Goal: Information Seeking & Learning: Learn about a topic

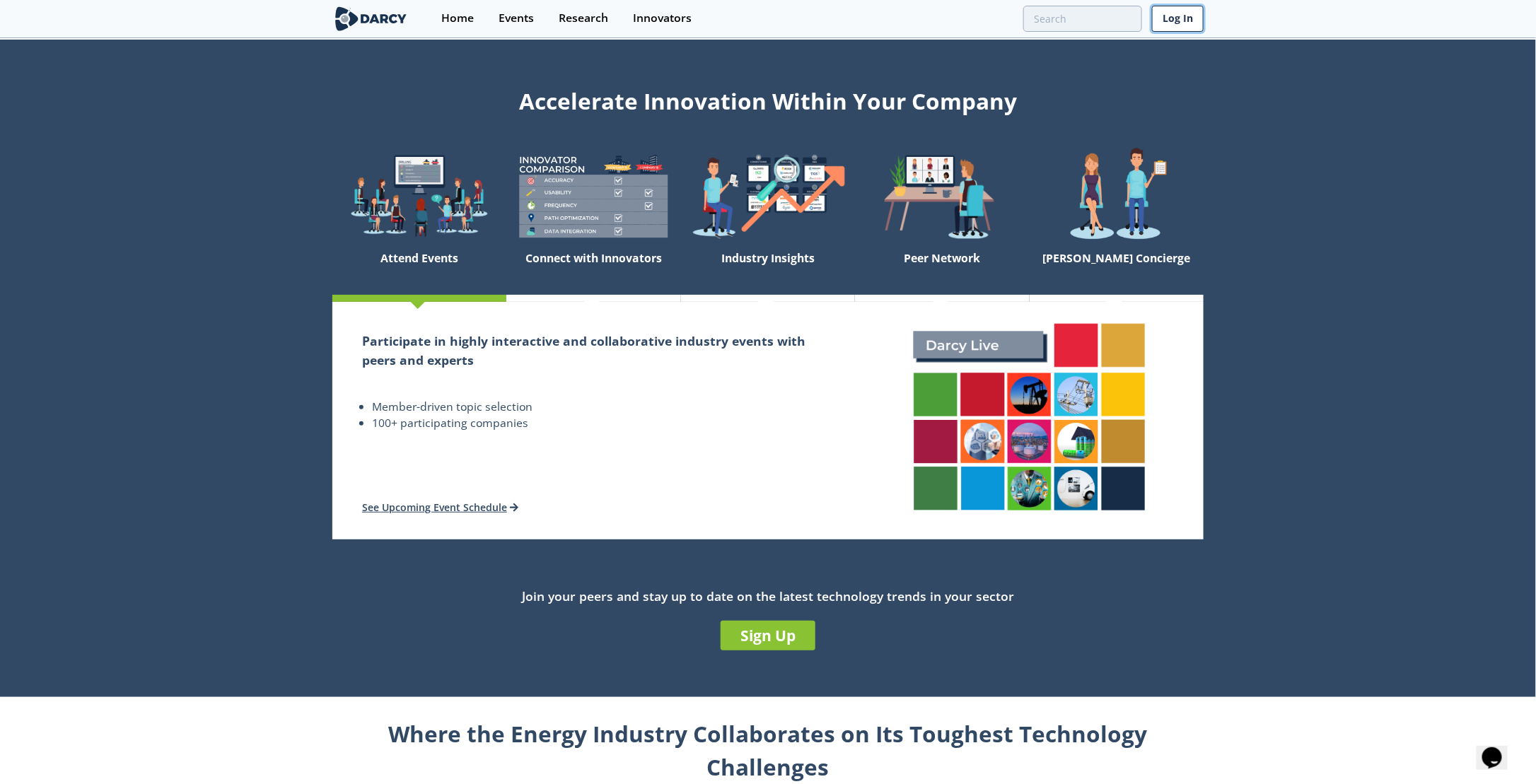
click at [1172, 19] on link "Log In" at bounding box center [1177, 18] width 51 height 26
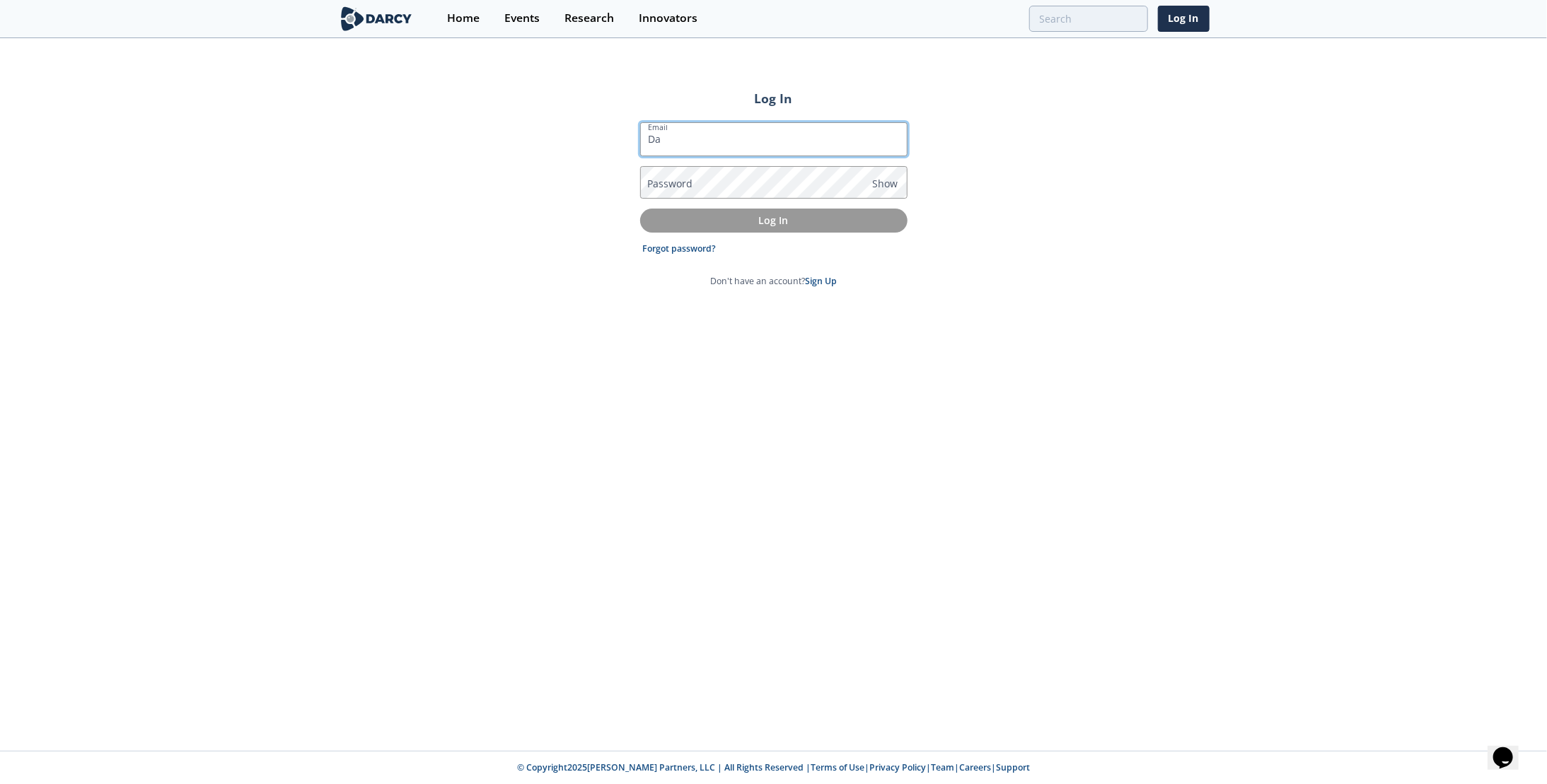
type input "daniel.shattuck@expandenergy.com"
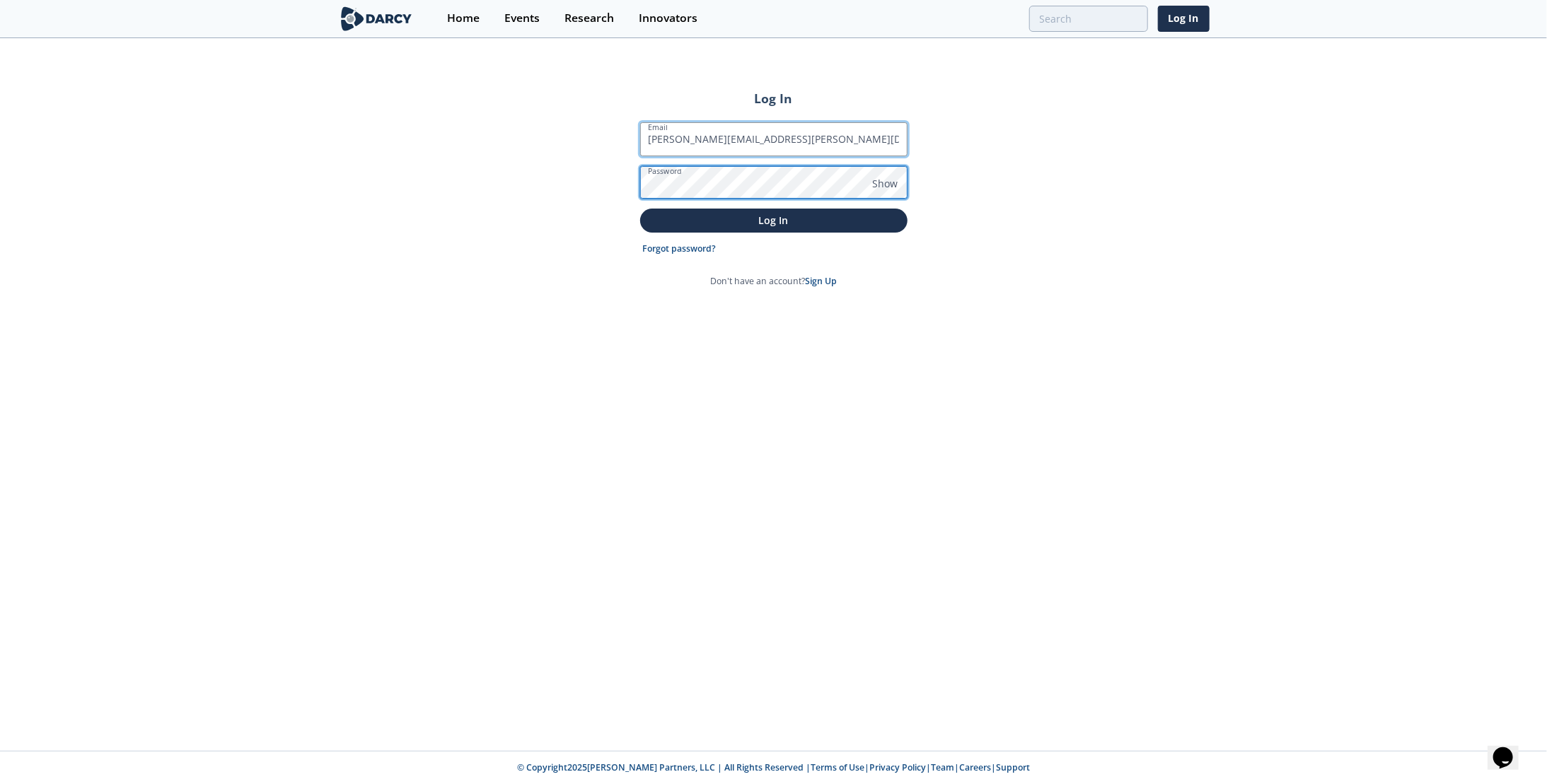
click at [640, 209] on button "Log In" at bounding box center [774, 220] width 267 height 24
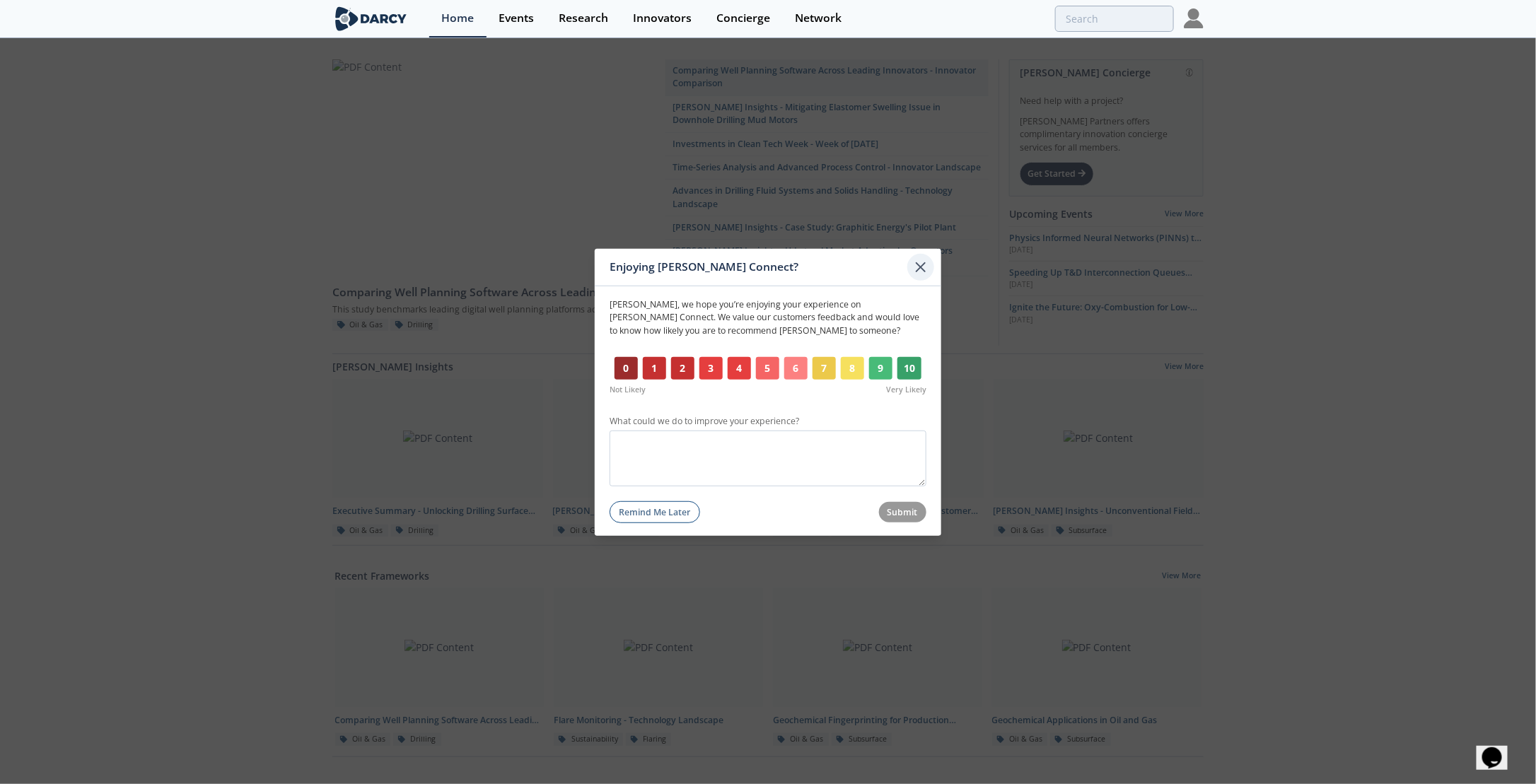
click at [919, 272] on icon at bounding box center [920, 266] width 17 height 17
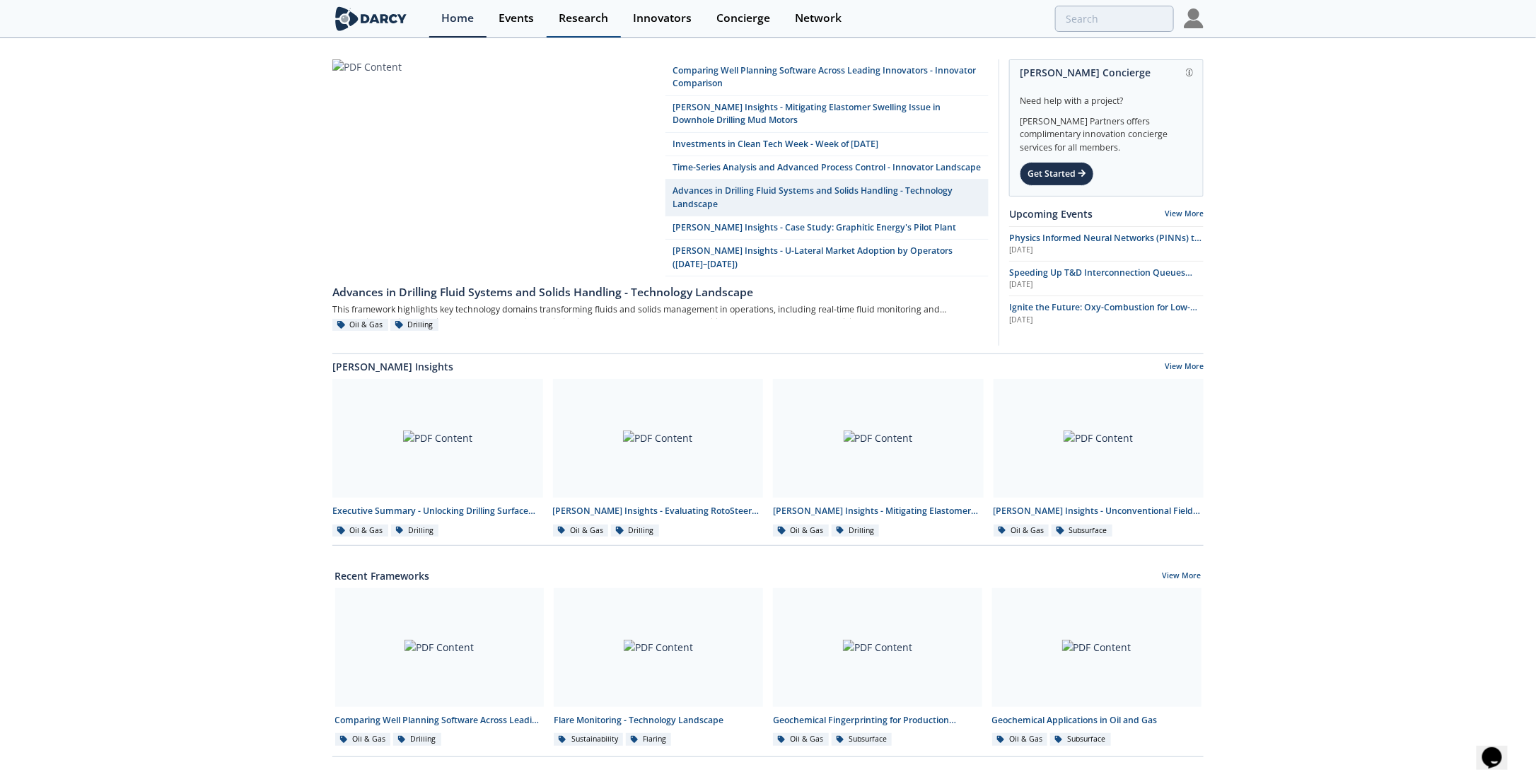
click at [569, 24] on div "Research" at bounding box center [583, 18] width 50 height 11
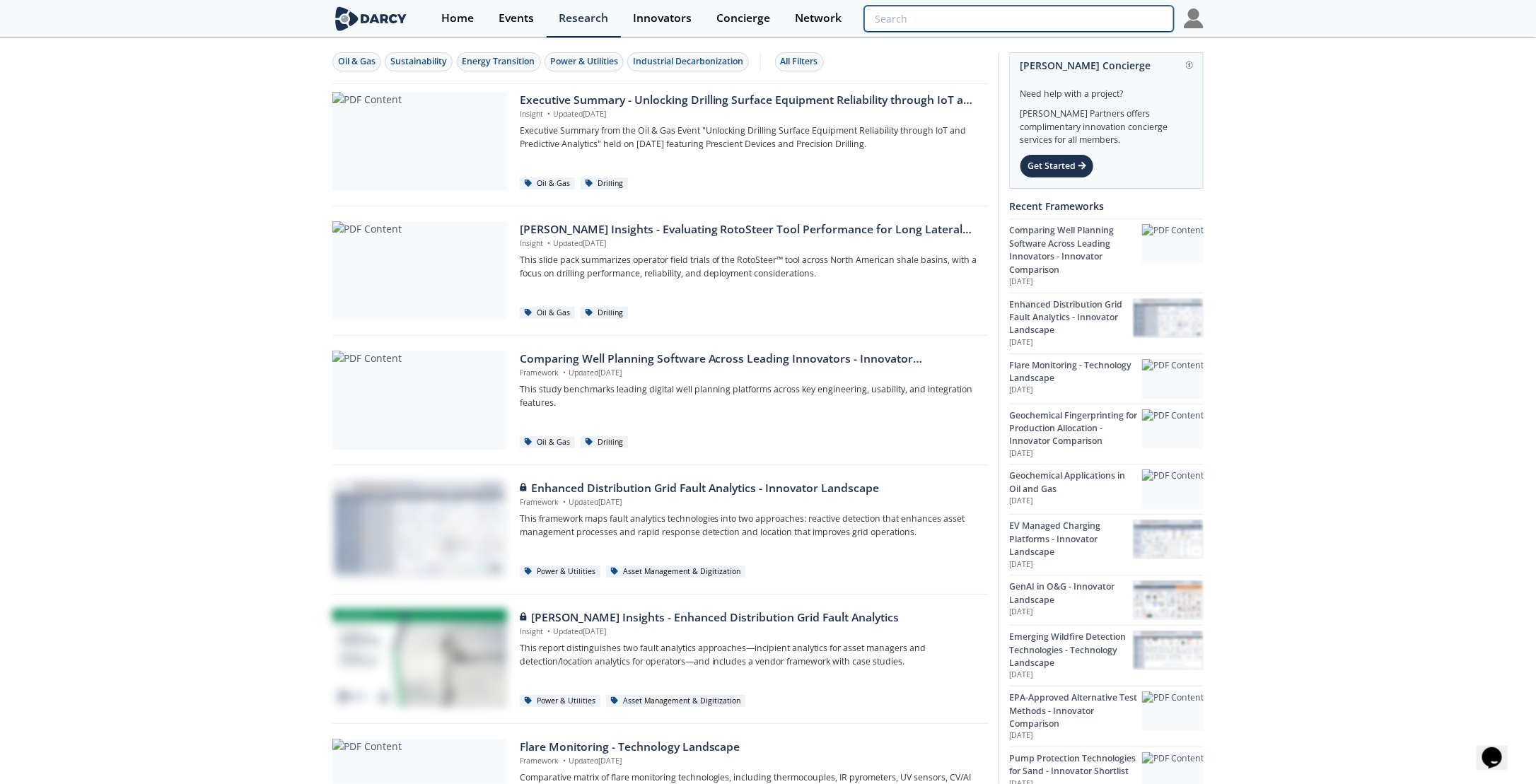
click at [1112, 13] on input "search" at bounding box center [1019, 18] width 310 height 26
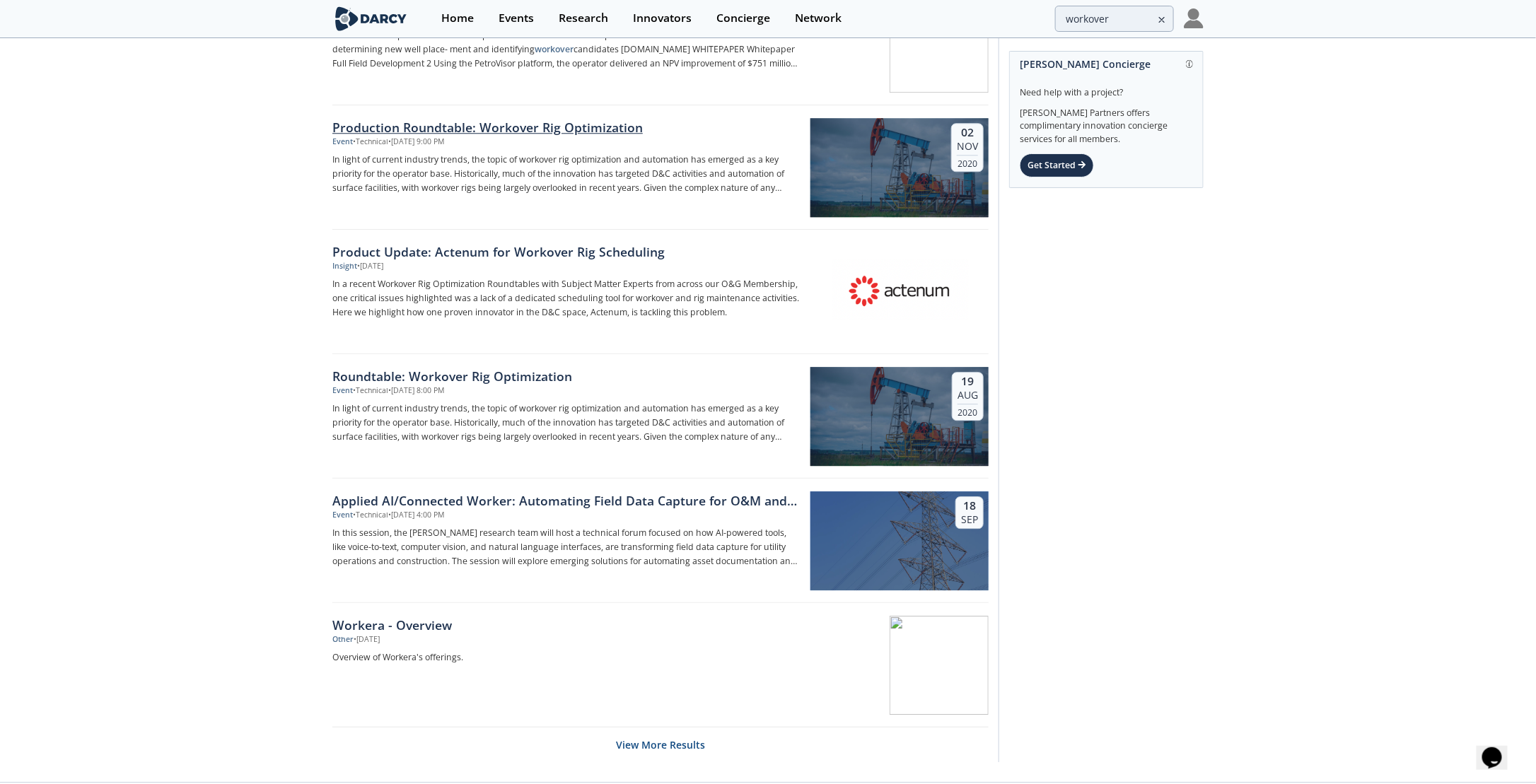
scroll to position [1869, 0]
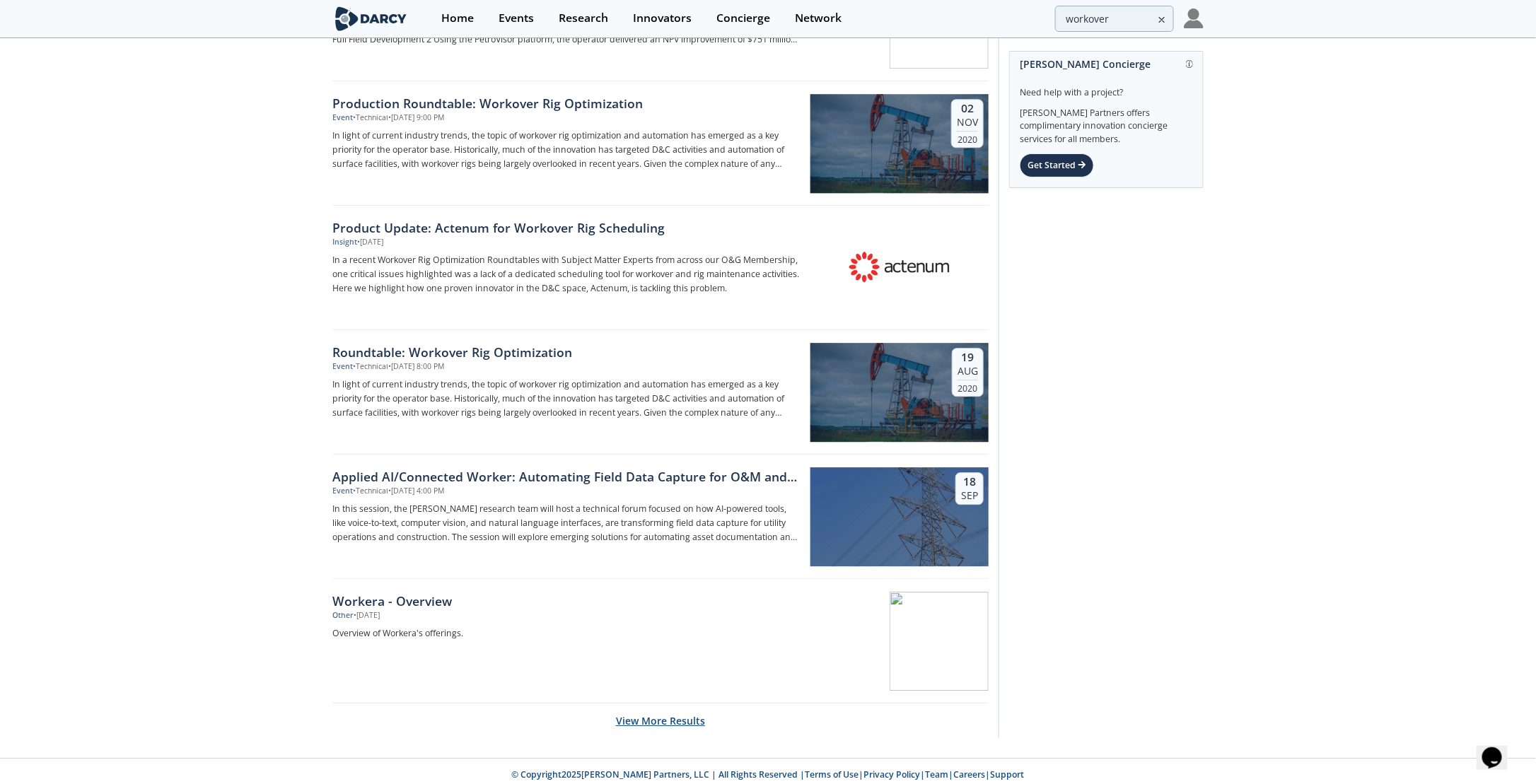
click at [682, 708] on button "View More Results" at bounding box center [660, 721] width 89 height 35
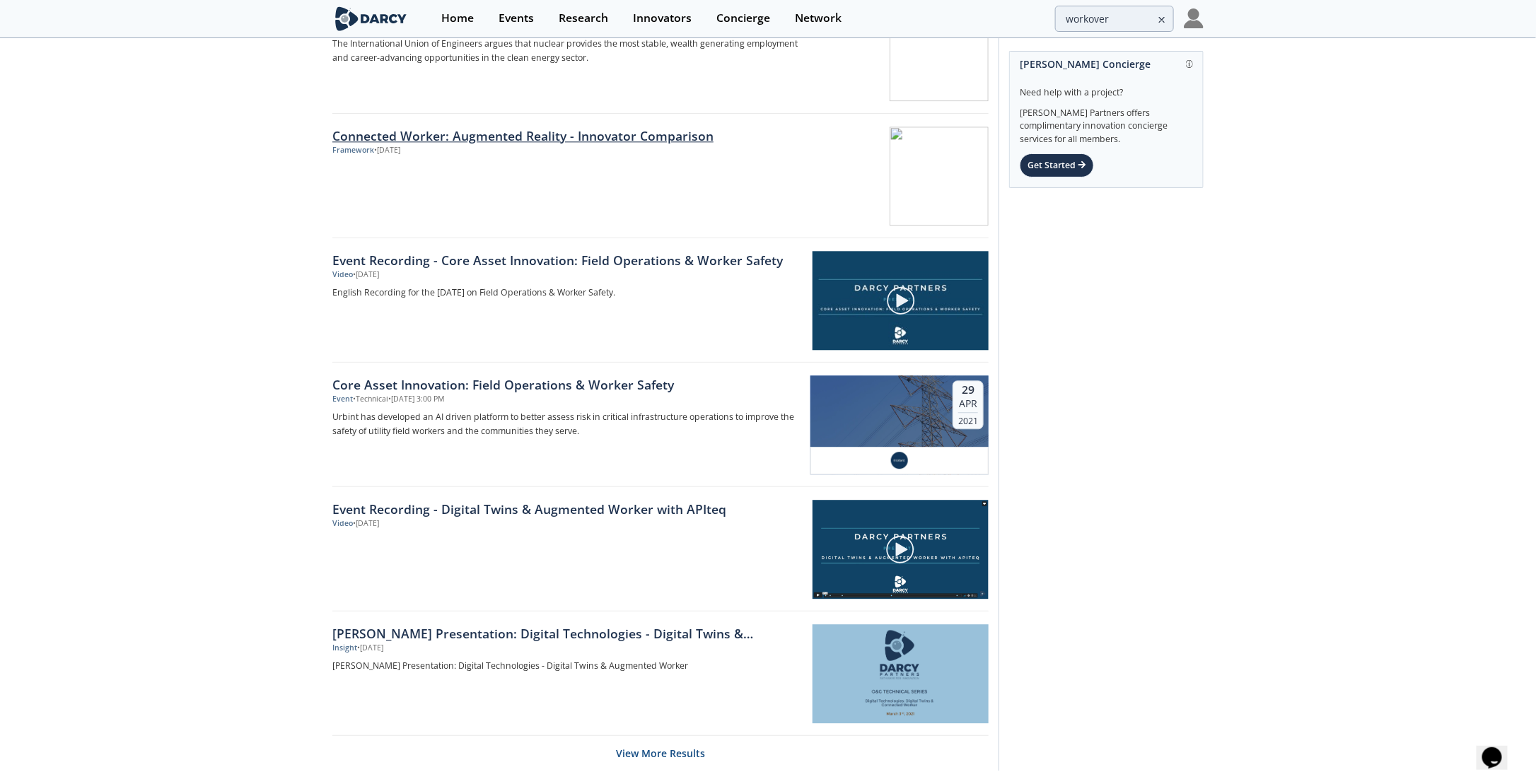
scroll to position [4353, 0]
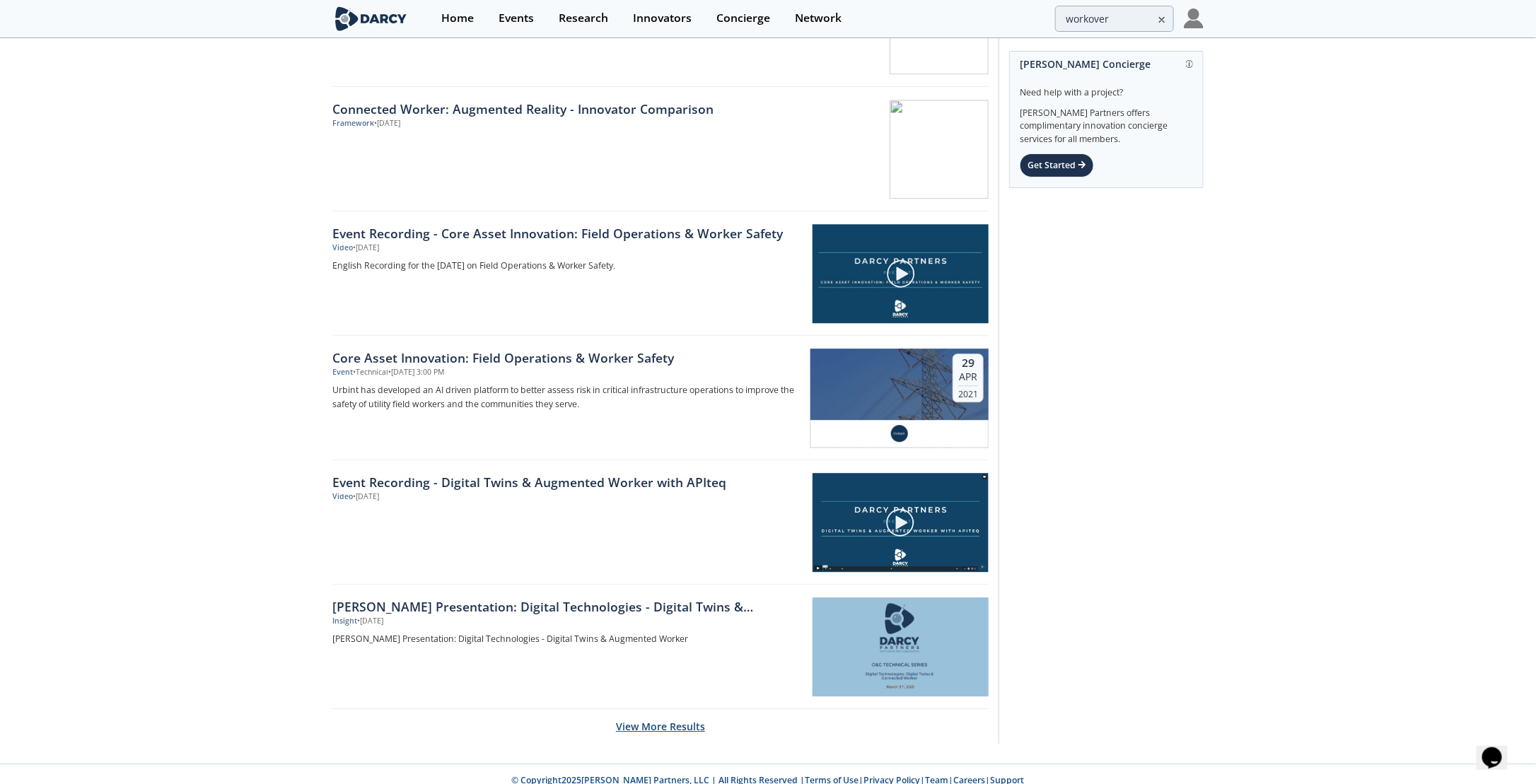
click at [683, 718] on button "View More Results" at bounding box center [660, 726] width 89 height 35
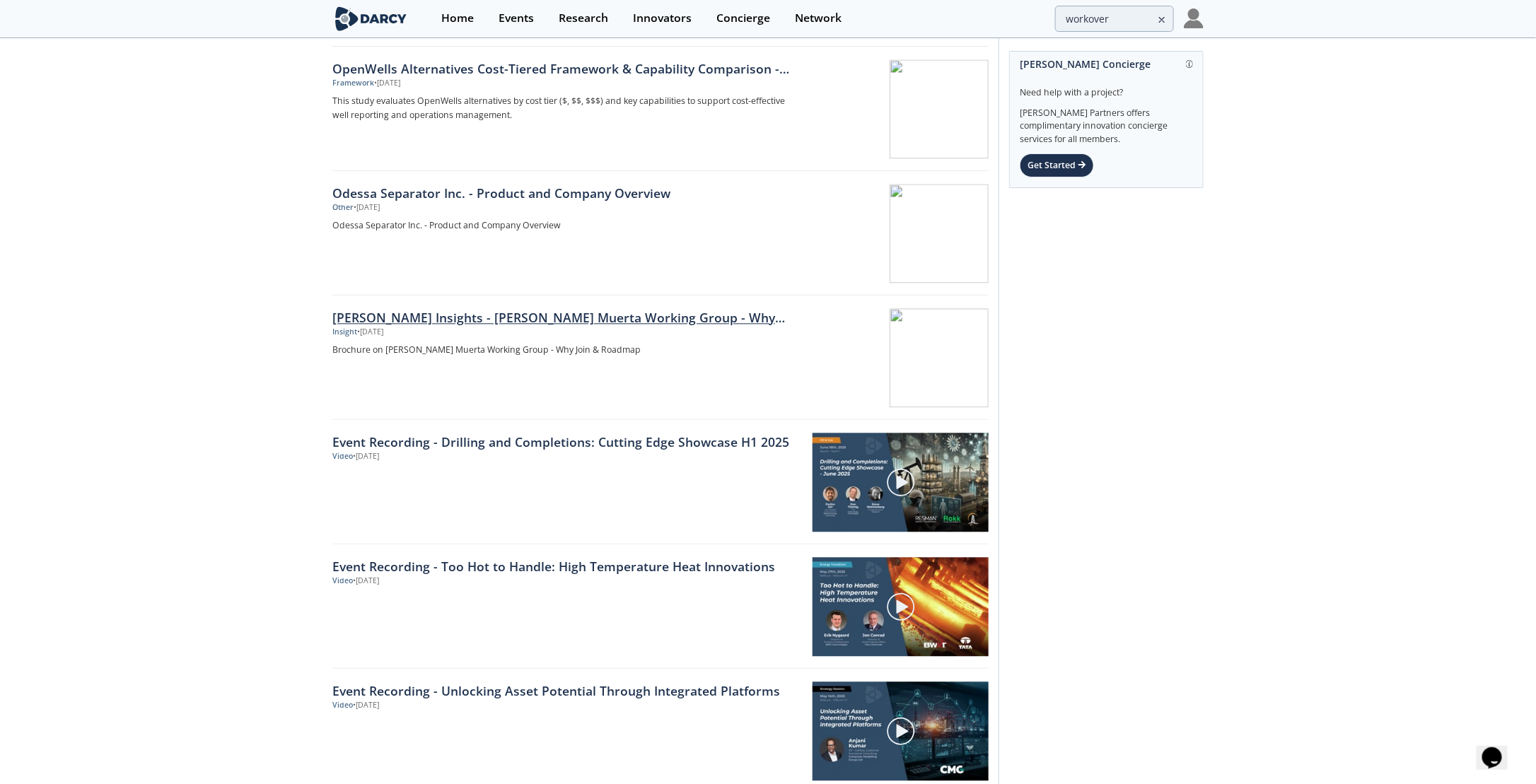
scroll to position [6836, 0]
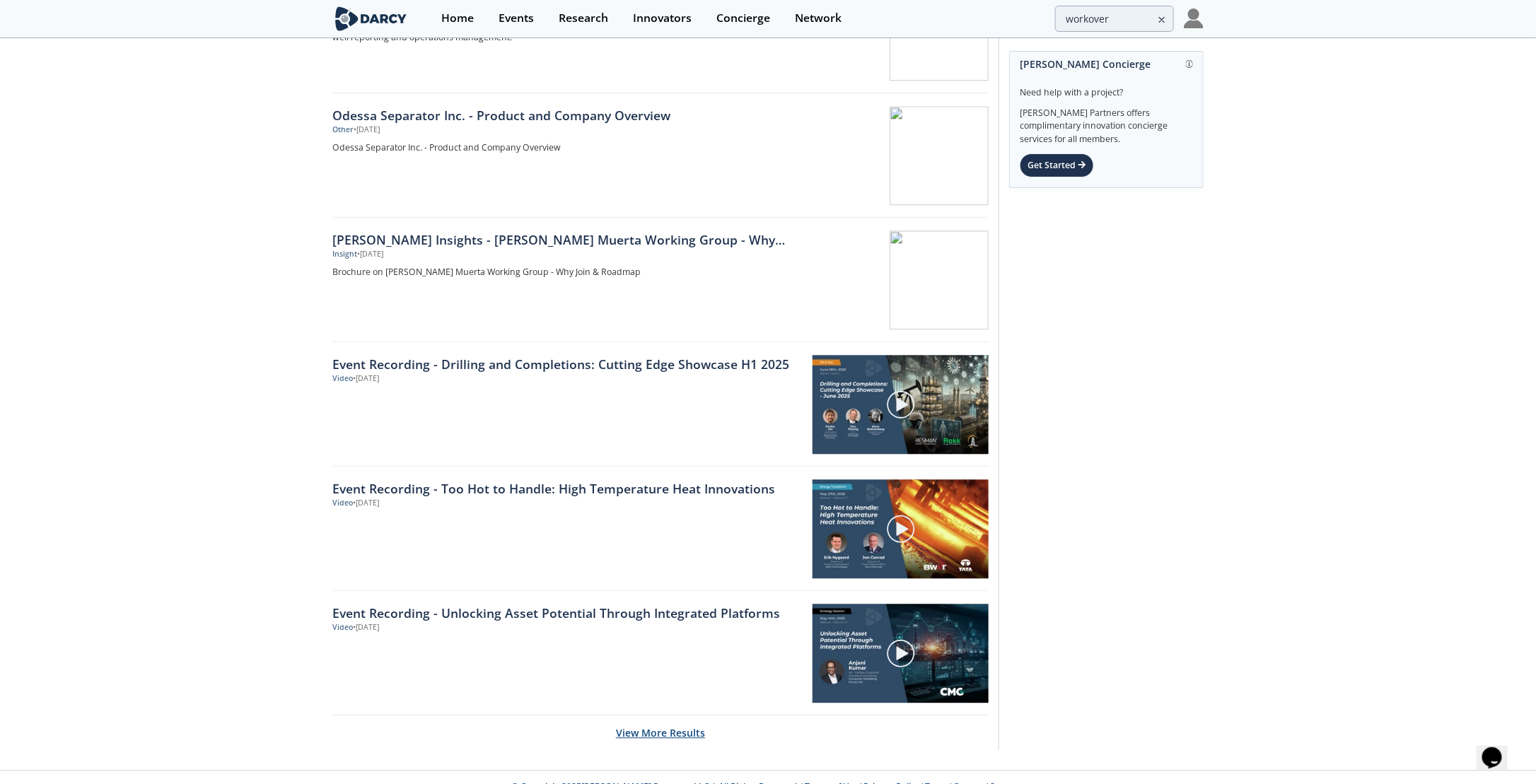
click at [688, 715] on button "View More Results" at bounding box center [660, 733] width 89 height 35
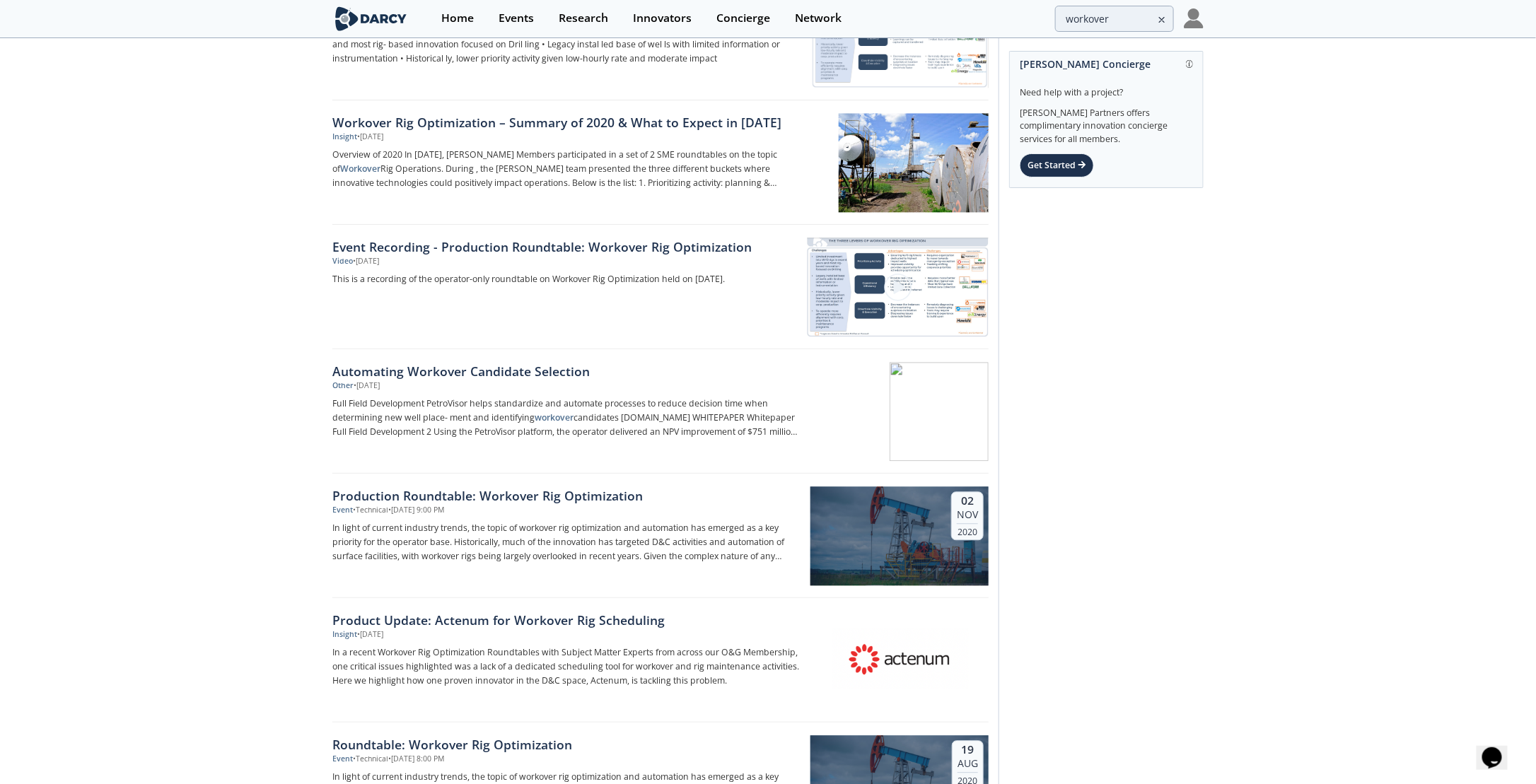
scroll to position [1477, 0]
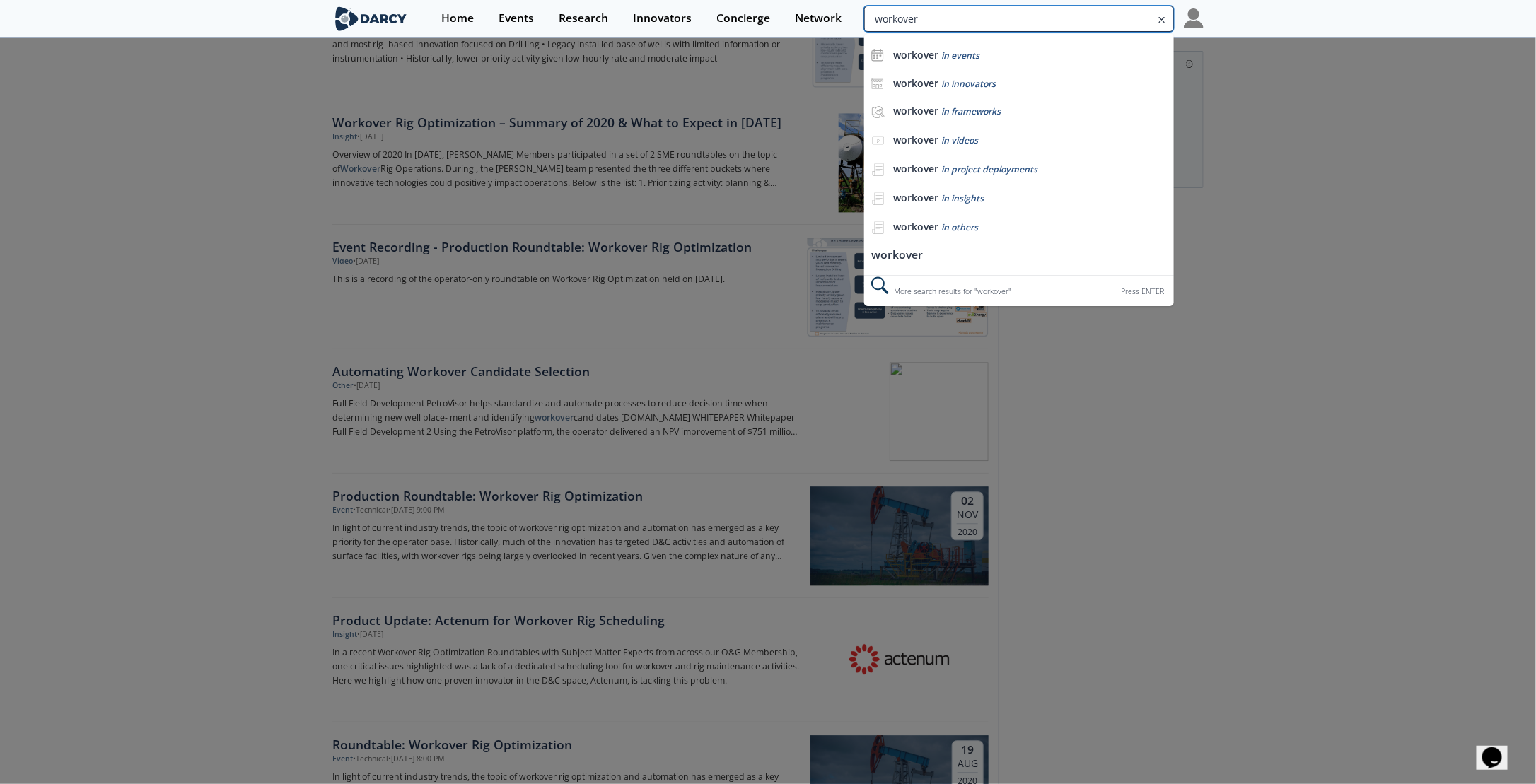
click at [1109, 24] on input "workover" at bounding box center [1019, 18] width 310 height 26
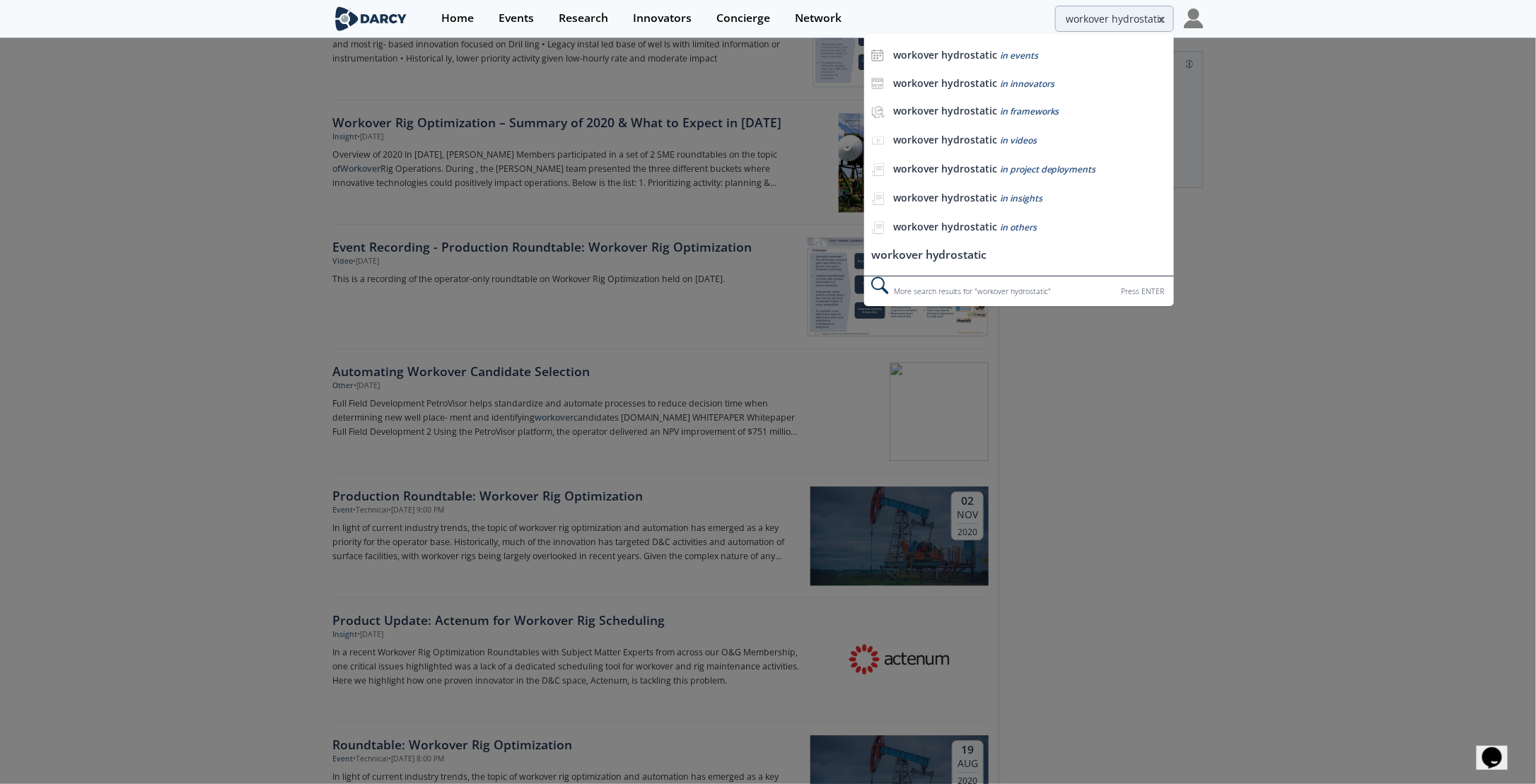
scroll to position [0, 0]
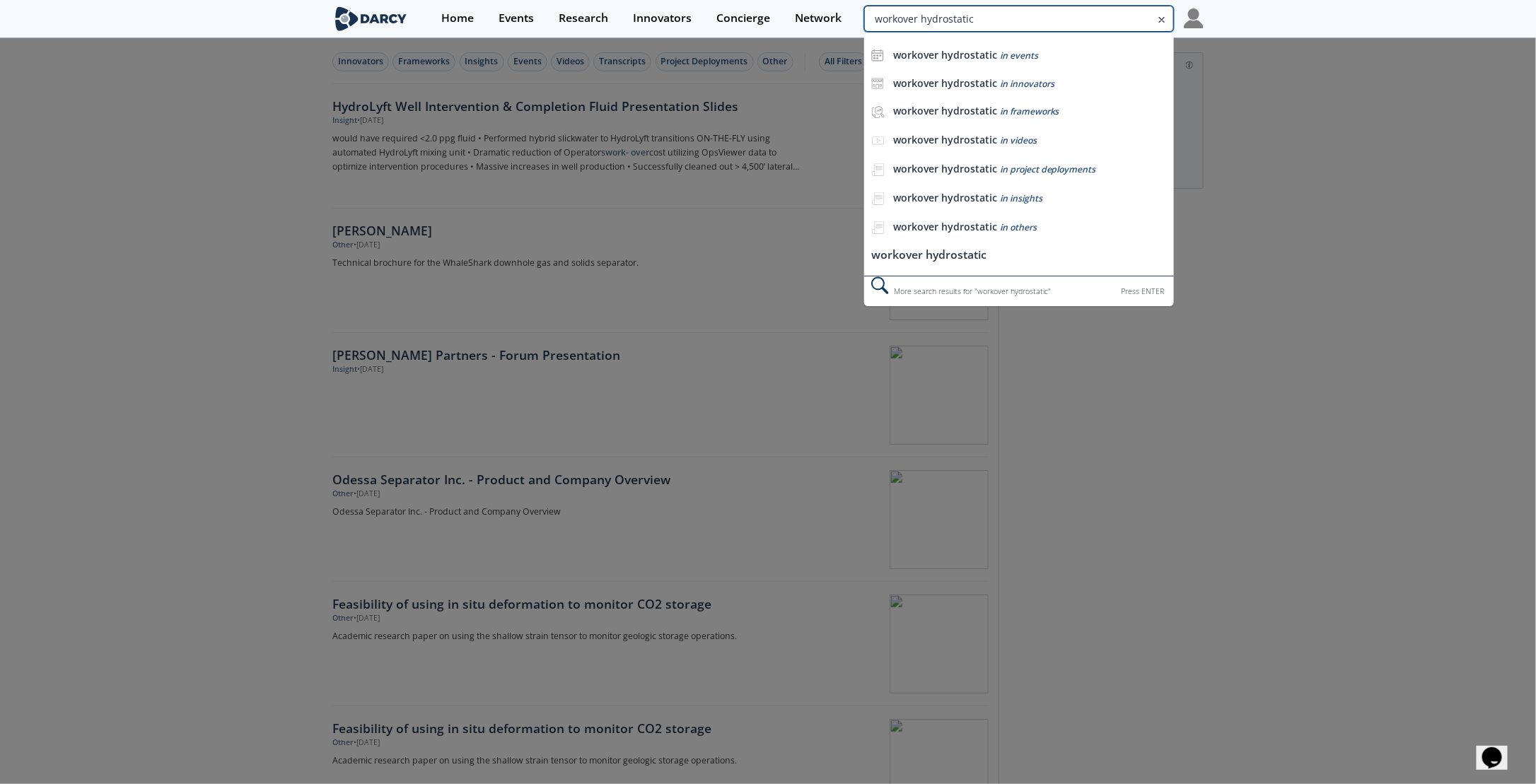
drag, startPoint x: 1112, startPoint y: 16, endPoint x: 1194, endPoint y: 17, distance: 82.0
click at [1194, 17] on div "Home Events Research Innovators Concierge Network workover hydrostatic workover…" at bounding box center [817, 18] width 775 height 37
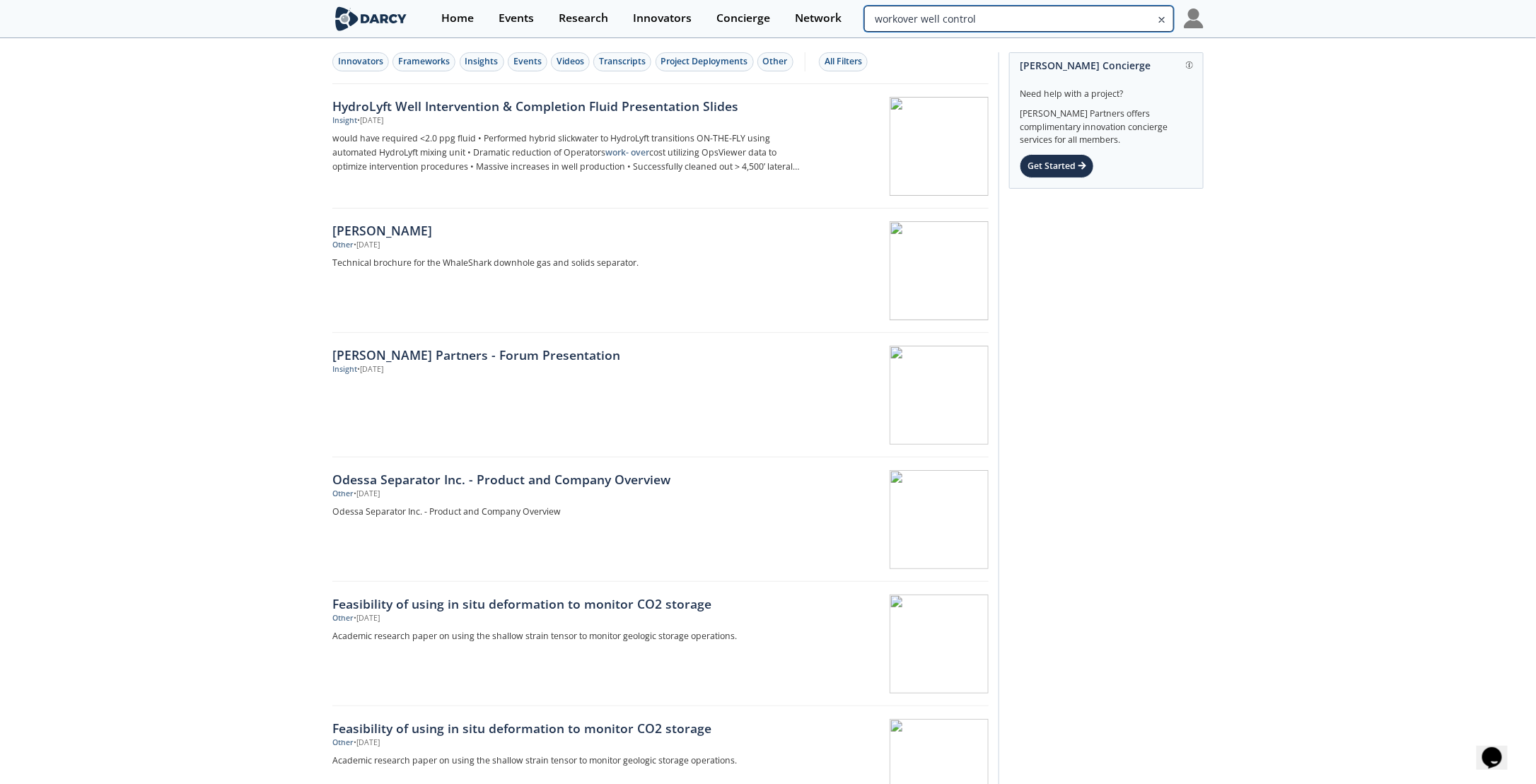
type input "workover well control"
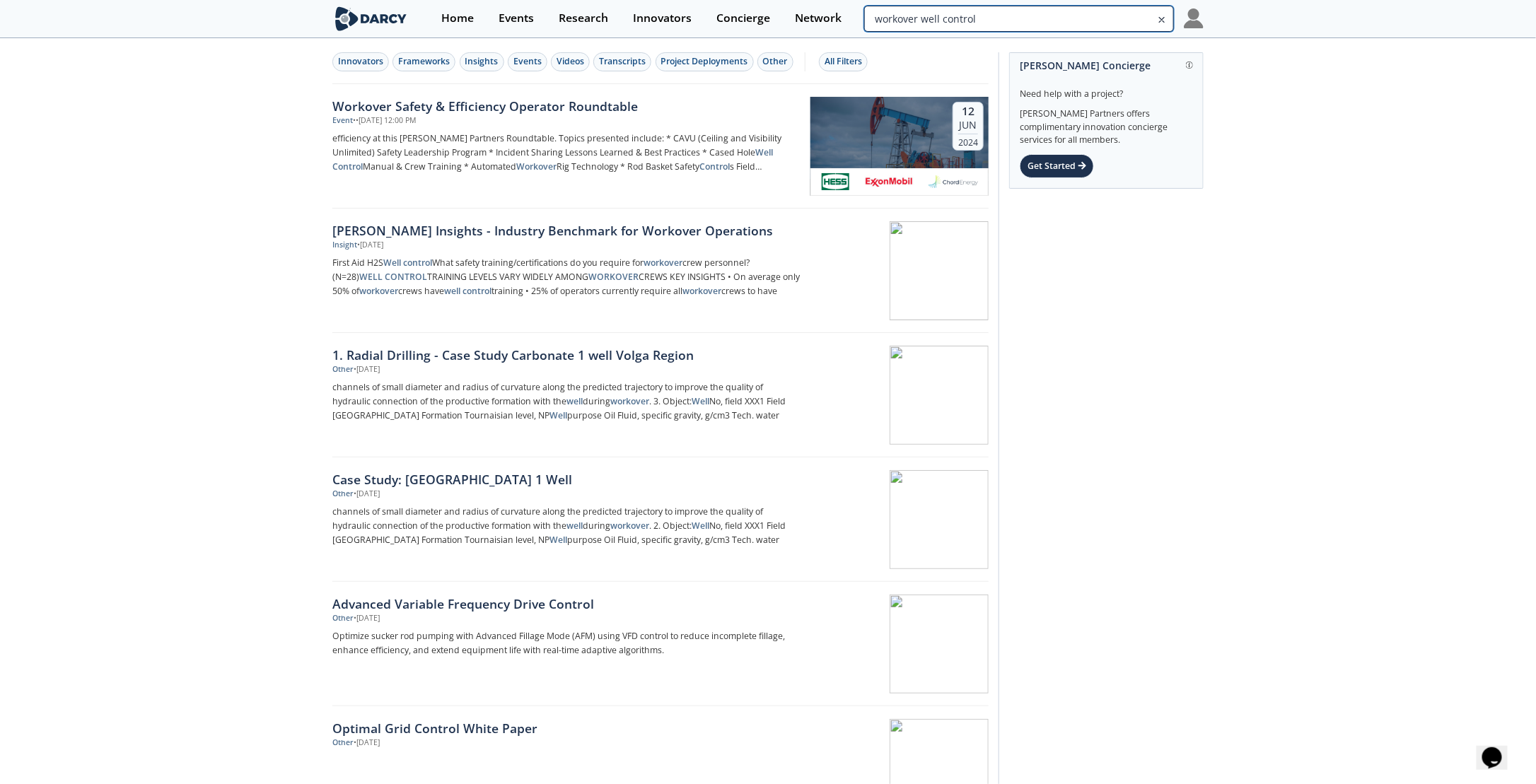
click at [1098, 17] on input "workover well control" at bounding box center [1019, 18] width 310 height 26
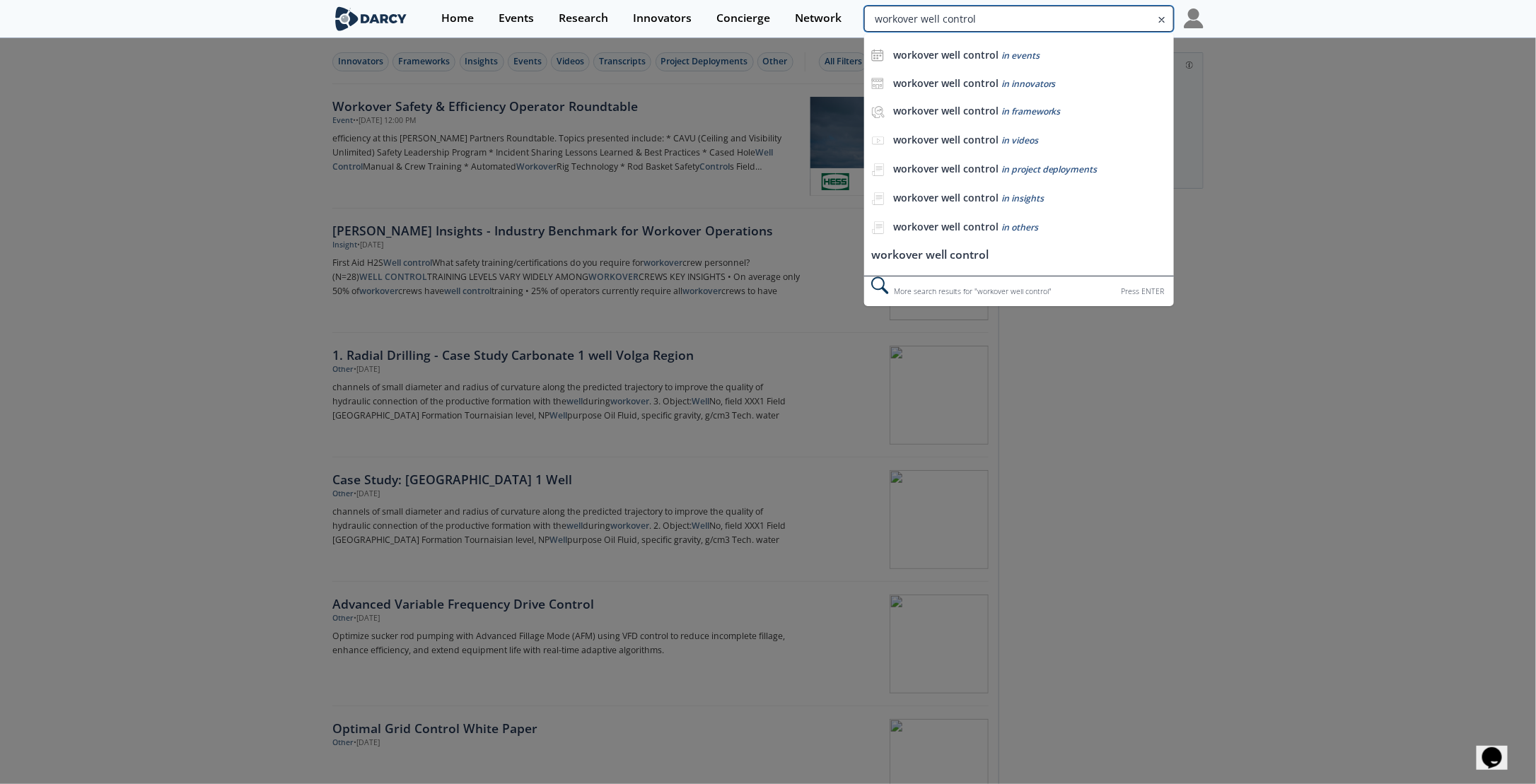
click at [1045, 16] on input "workover well control" at bounding box center [1019, 18] width 310 height 26
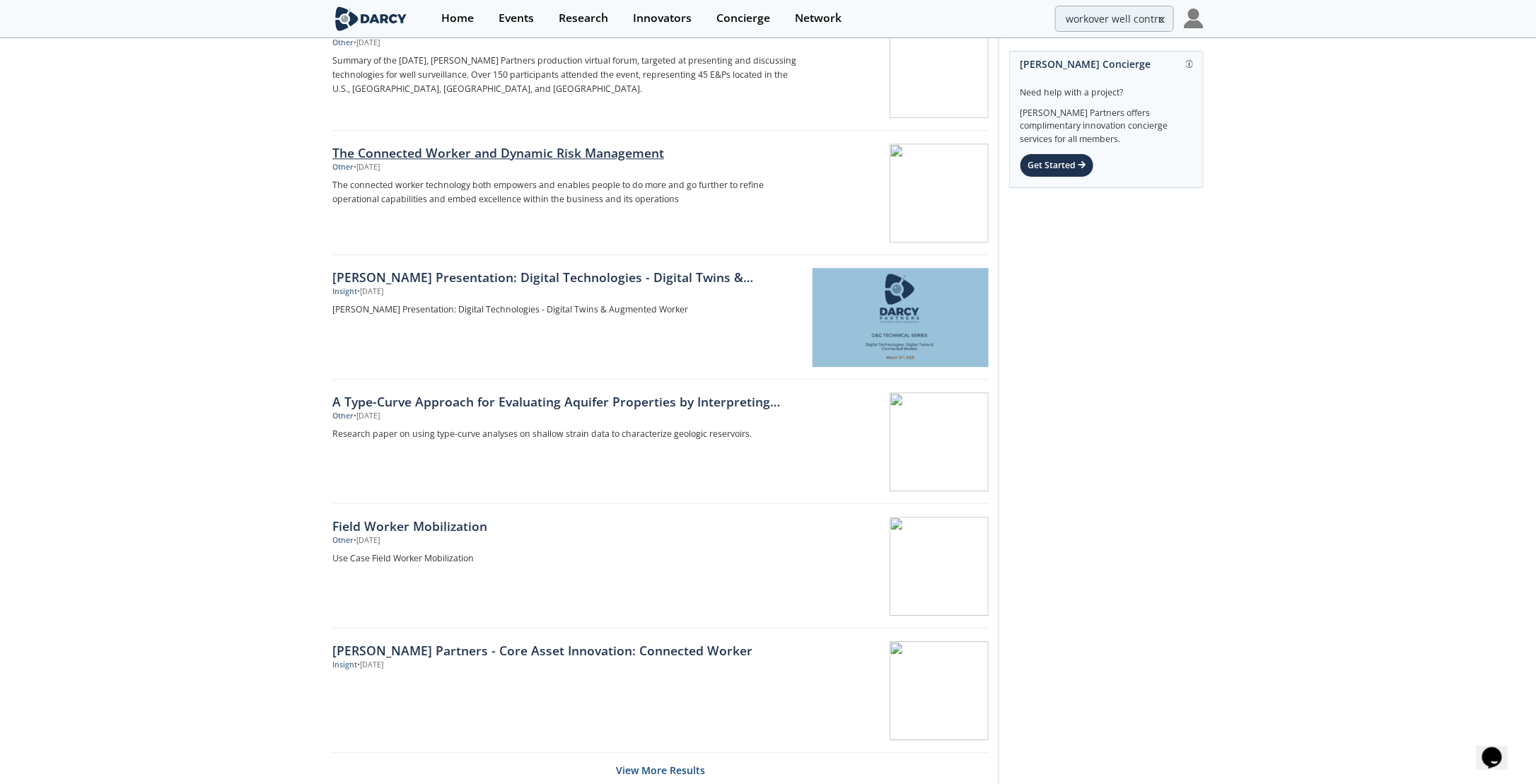
scroll to position [1869, 0]
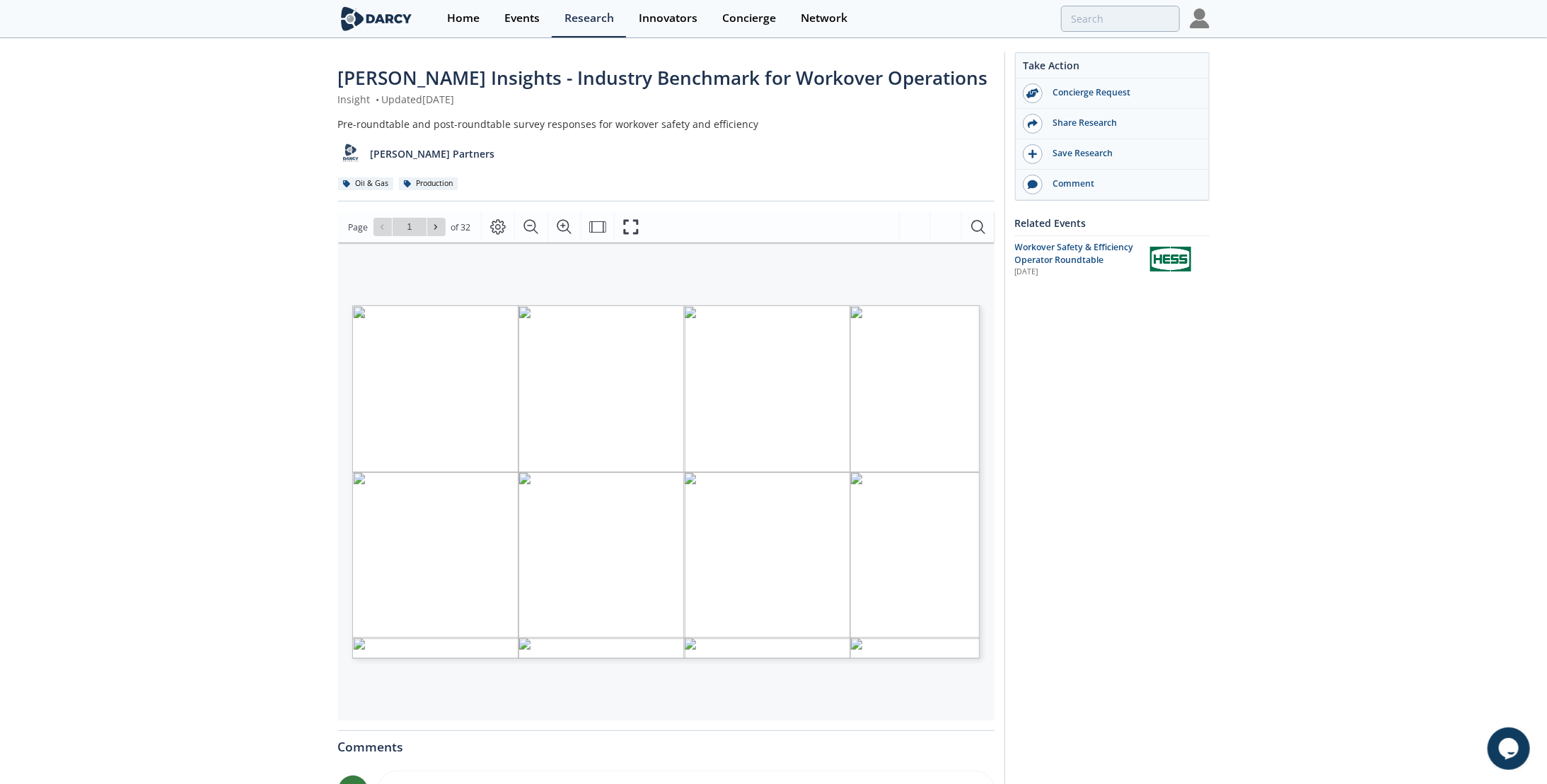
type input "2"
type input "3"
type input "4"
type input "5"
type input "6"
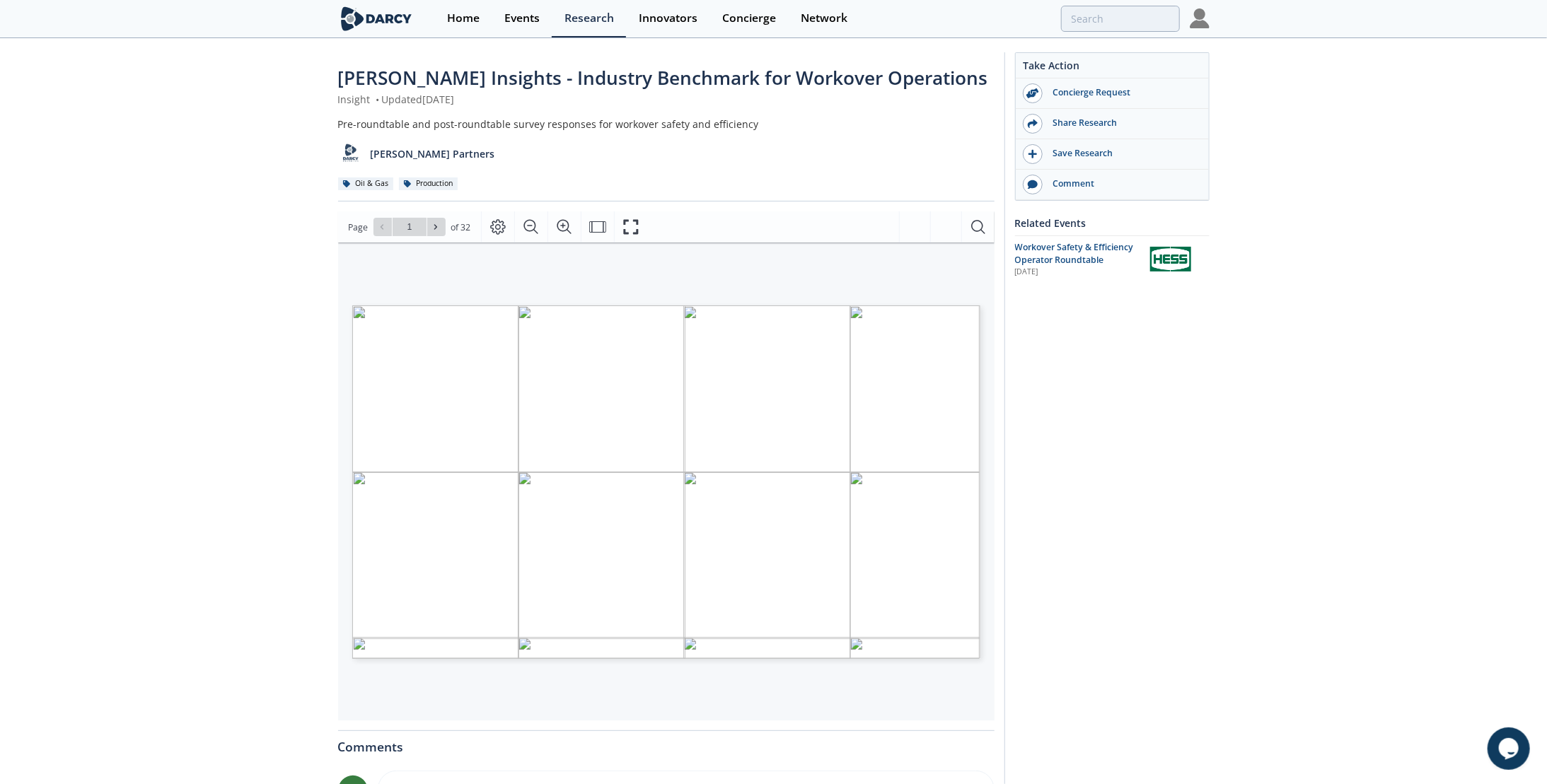
click at [436, 224] on icon at bounding box center [436, 227] width 9 height 9
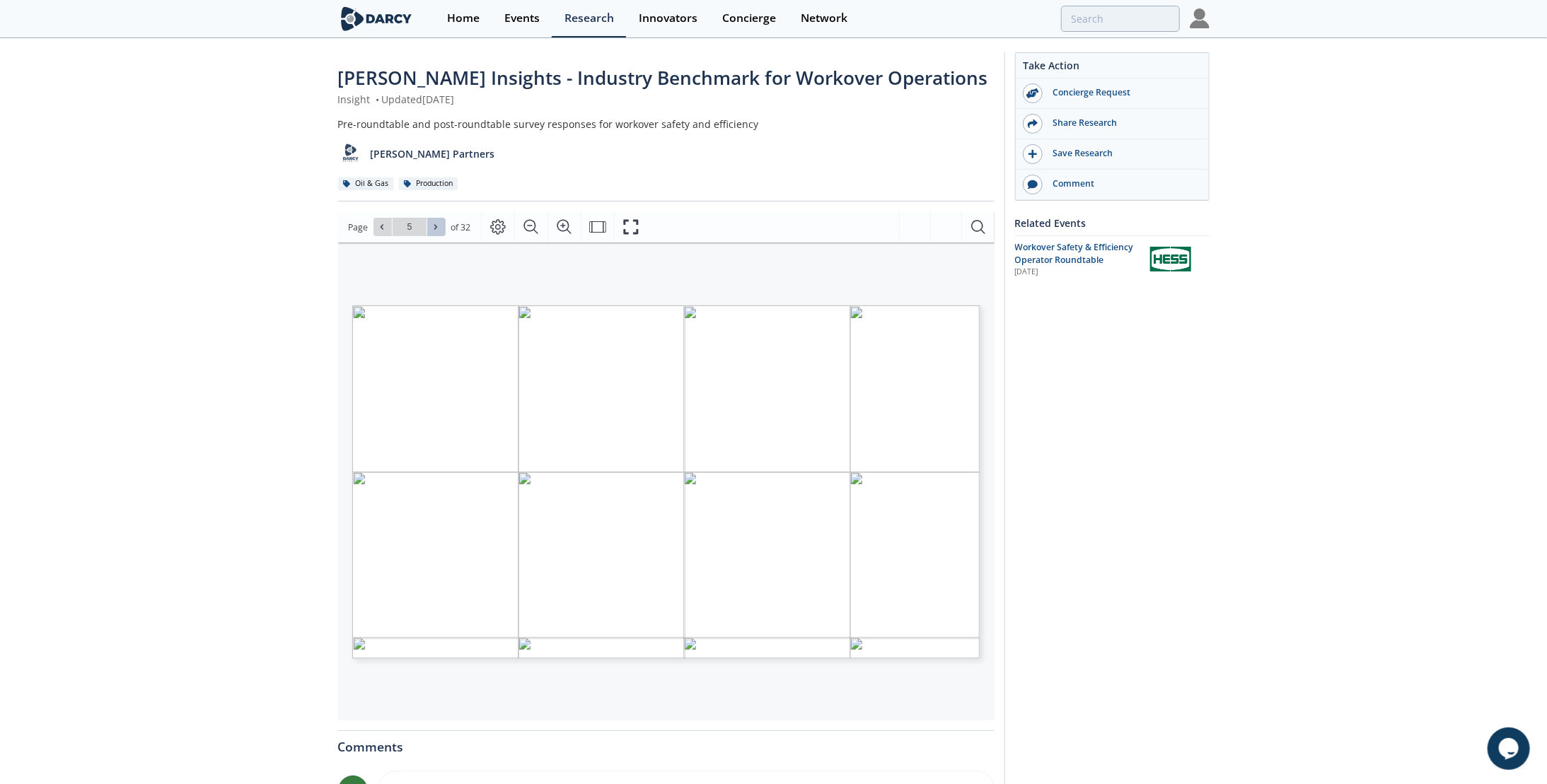
click at [436, 224] on icon at bounding box center [436, 227] width 9 height 9
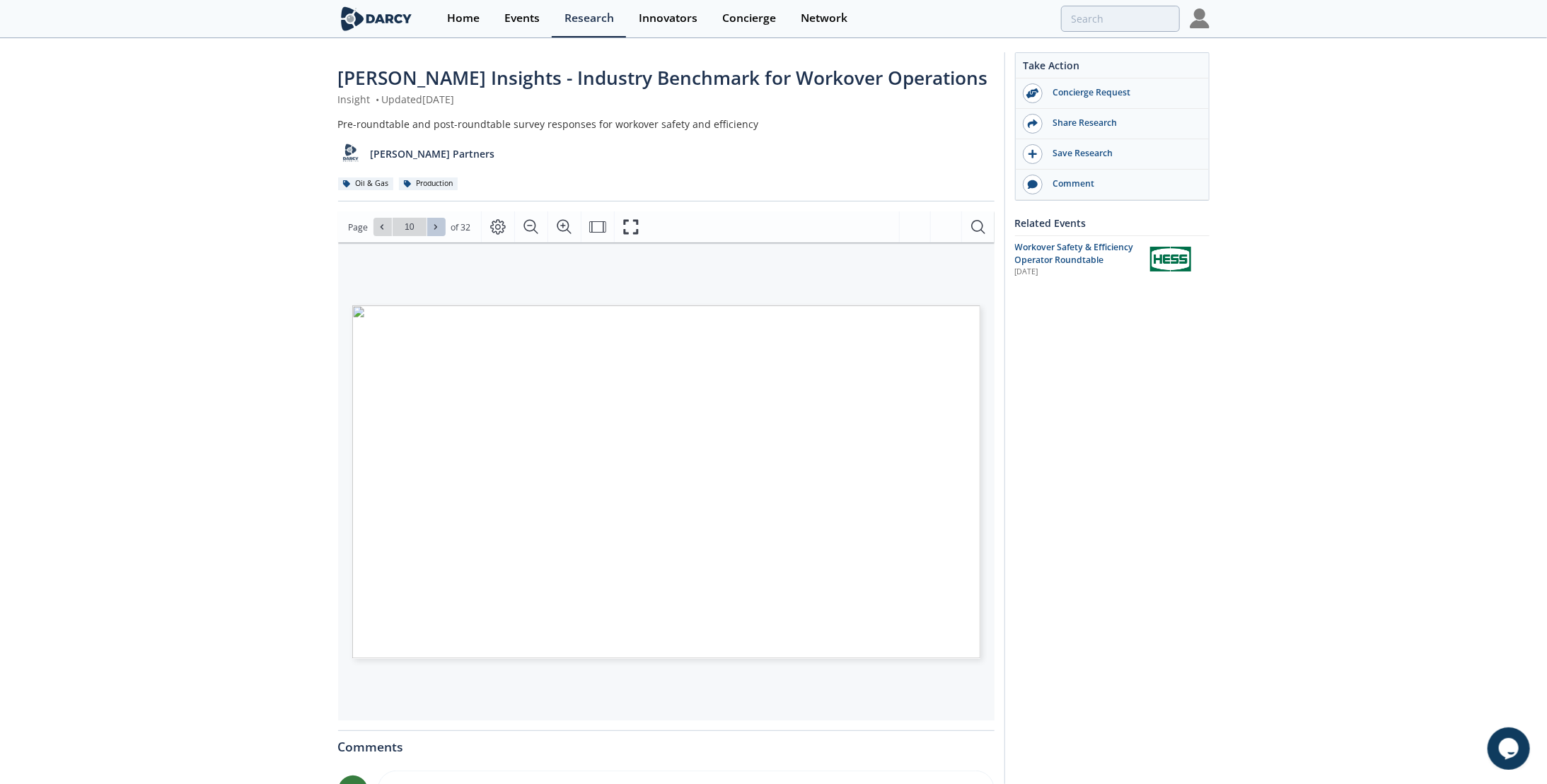
click at [436, 224] on icon at bounding box center [436, 227] width 9 height 9
type input "11"
click at [436, 224] on icon at bounding box center [436, 227] width 9 height 9
type input "13"
click at [436, 224] on icon at bounding box center [436, 227] width 9 height 9
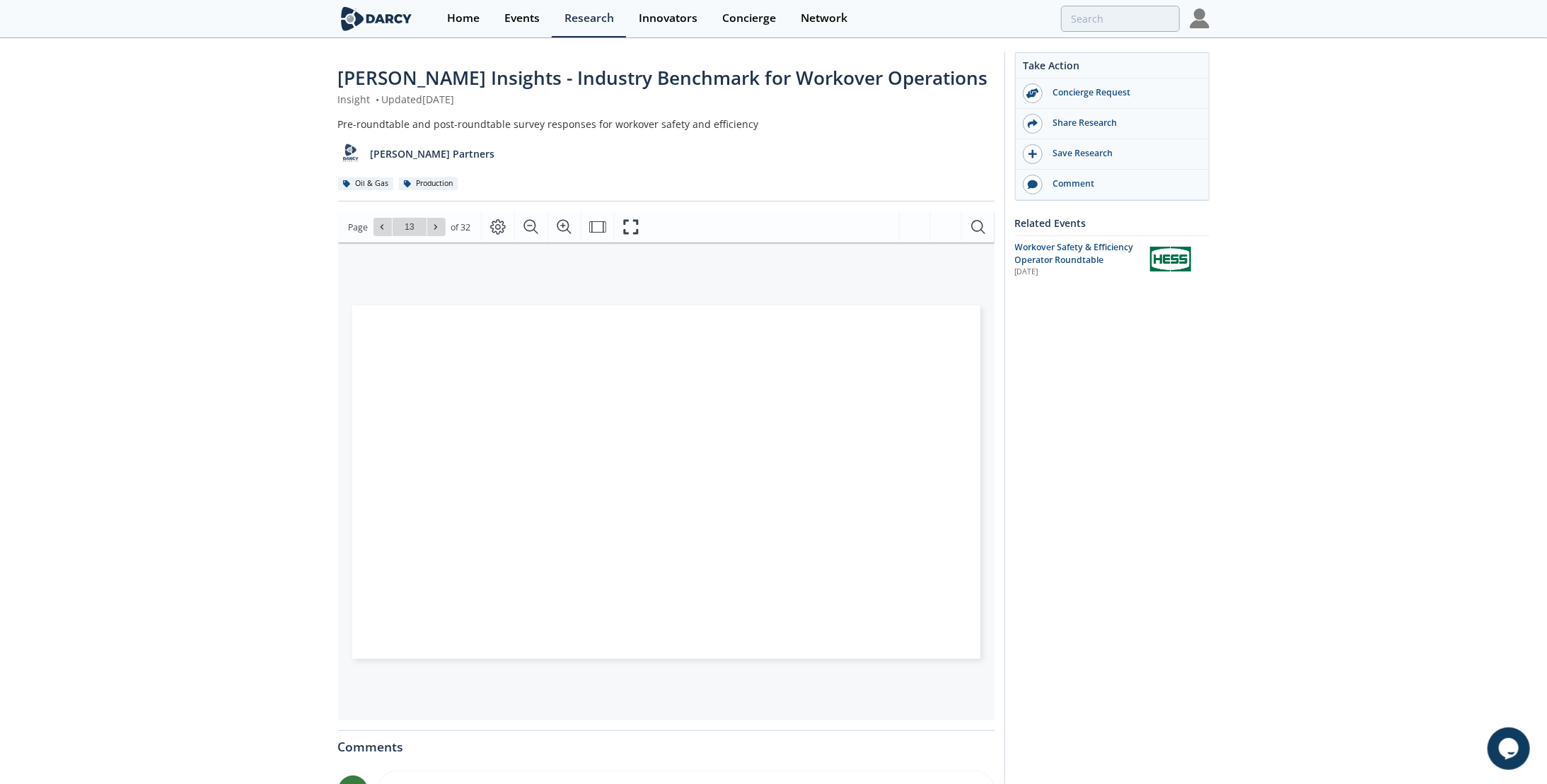
type input "14"
click at [436, 224] on icon at bounding box center [436, 227] width 9 height 9
type input "15"
click at [436, 224] on icon at bounding box center [436, 227] width 9 height 9
type input "18"
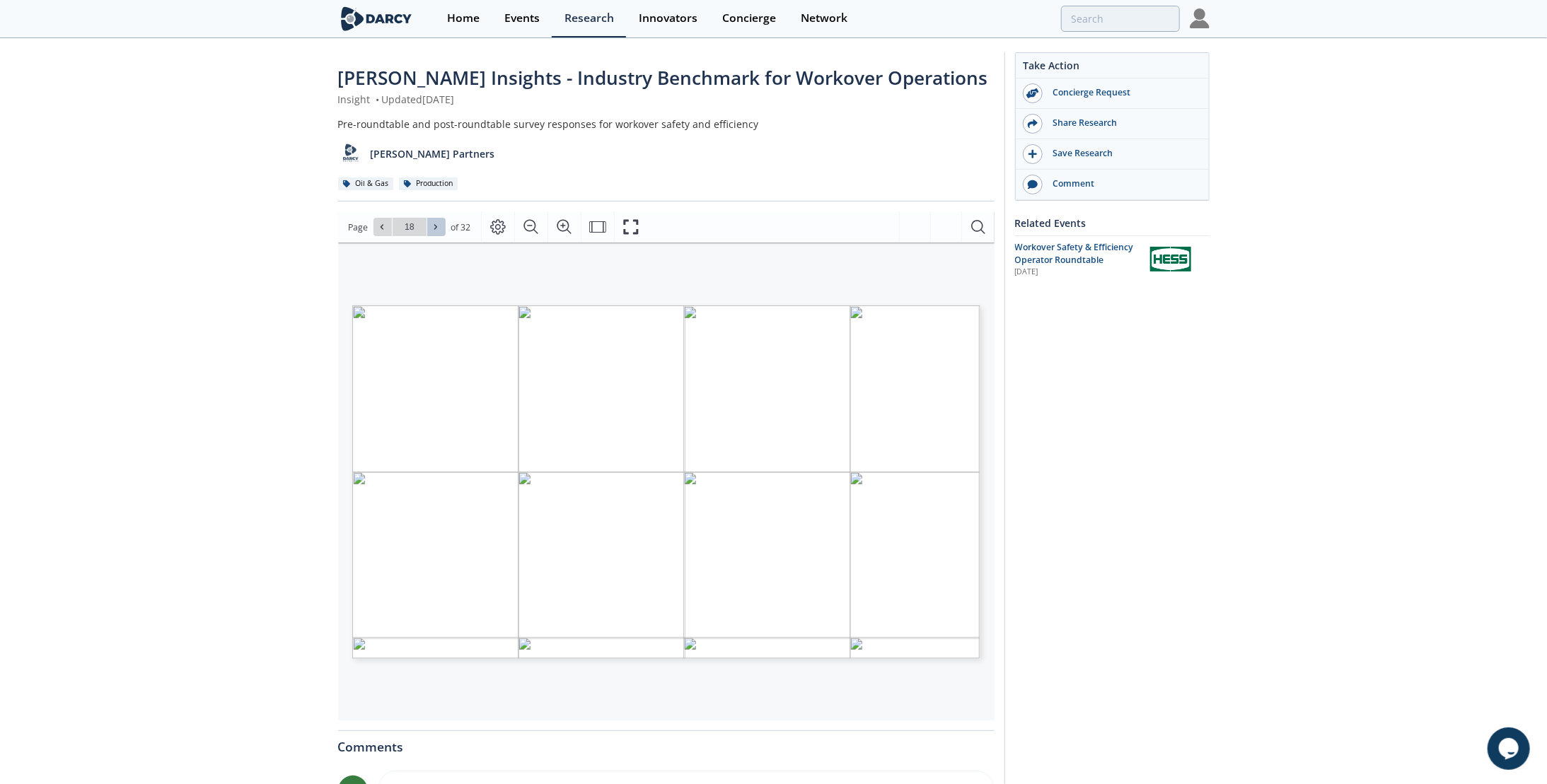
click at [436, 224] on icon at bounding box center [436, 227] width 9 height 9
type input "19"
click at [436, 224] on icon at bounding box center [436, 227] width 9 height 9
type input "21"
type input "22"
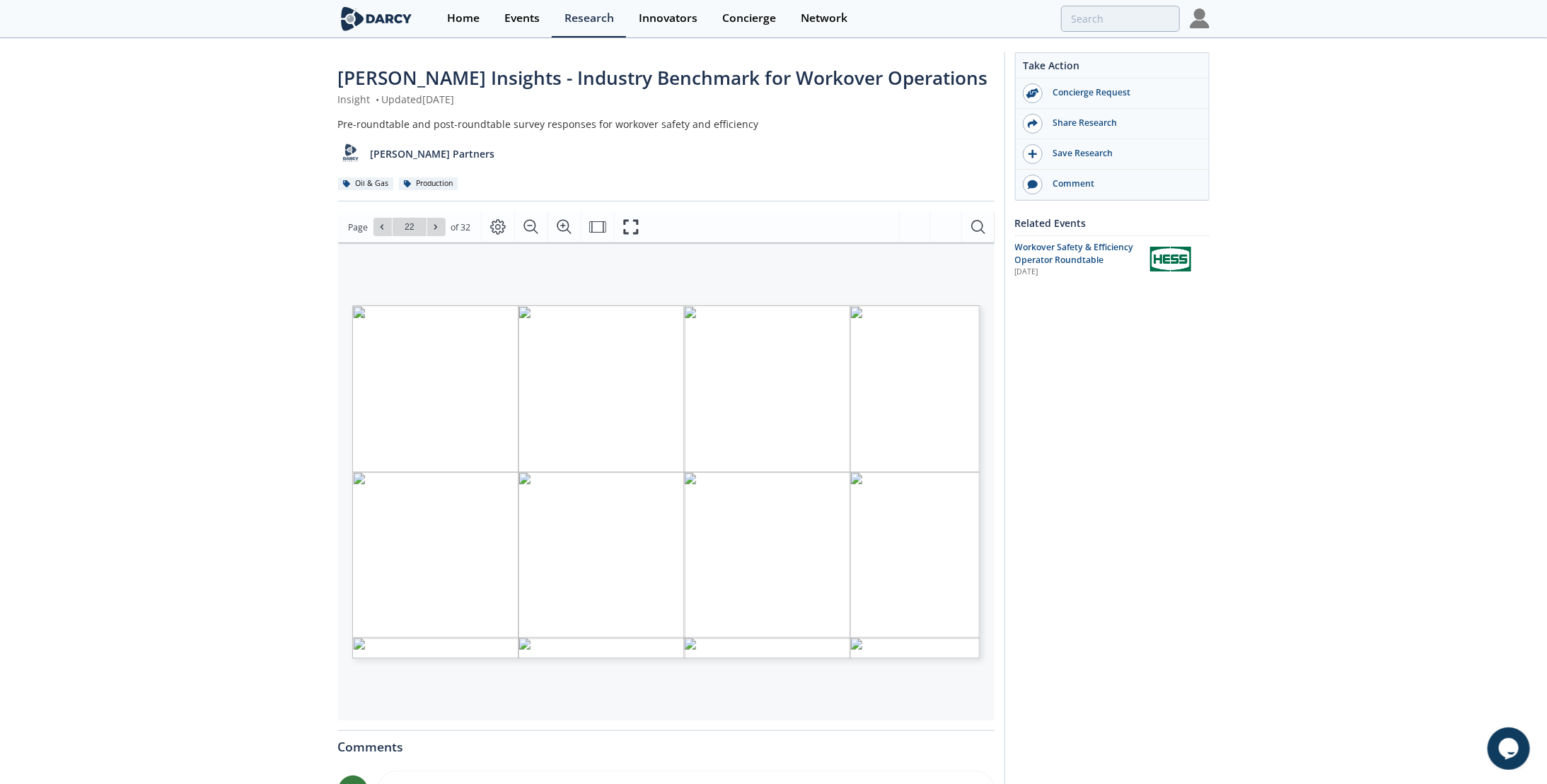
click at [767, 500] on span "Page 22" at bounding box center [1179, 763] width 1431 height 726
click at [436, 225] on icon at bounding box center [436, 227] width 9 height 9
type input "23"
click at [436, 224] on icon at bounding box center [436, 227] width 9 height 9
type input "24"
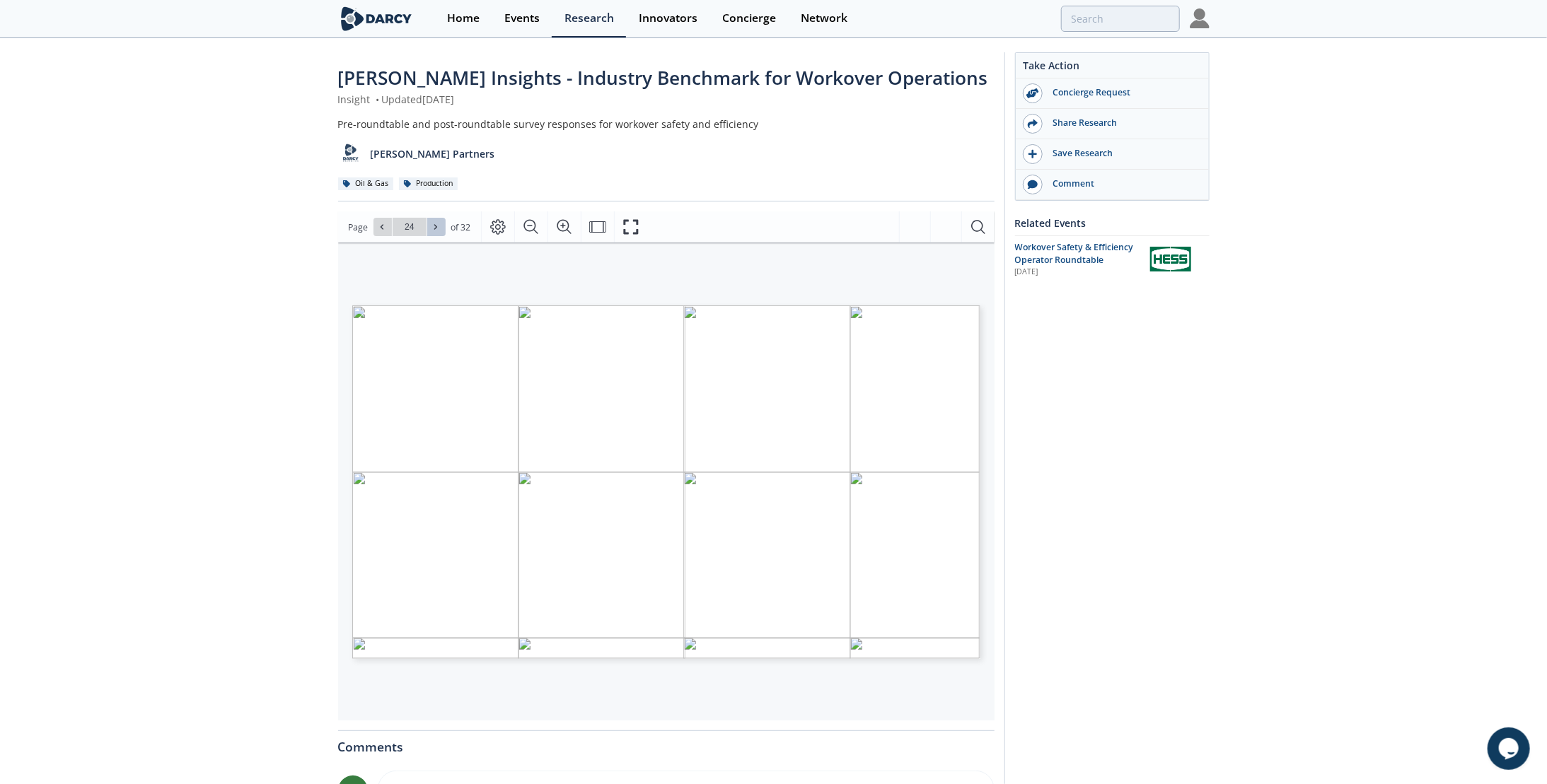
click at [436, 224] on icon at bounding box center [436, 227] width 9 height 9
type input "25"
type input "26"
type input "27"
click at [443, 228] on button at bounding box center [436, 227] width 18 height 18
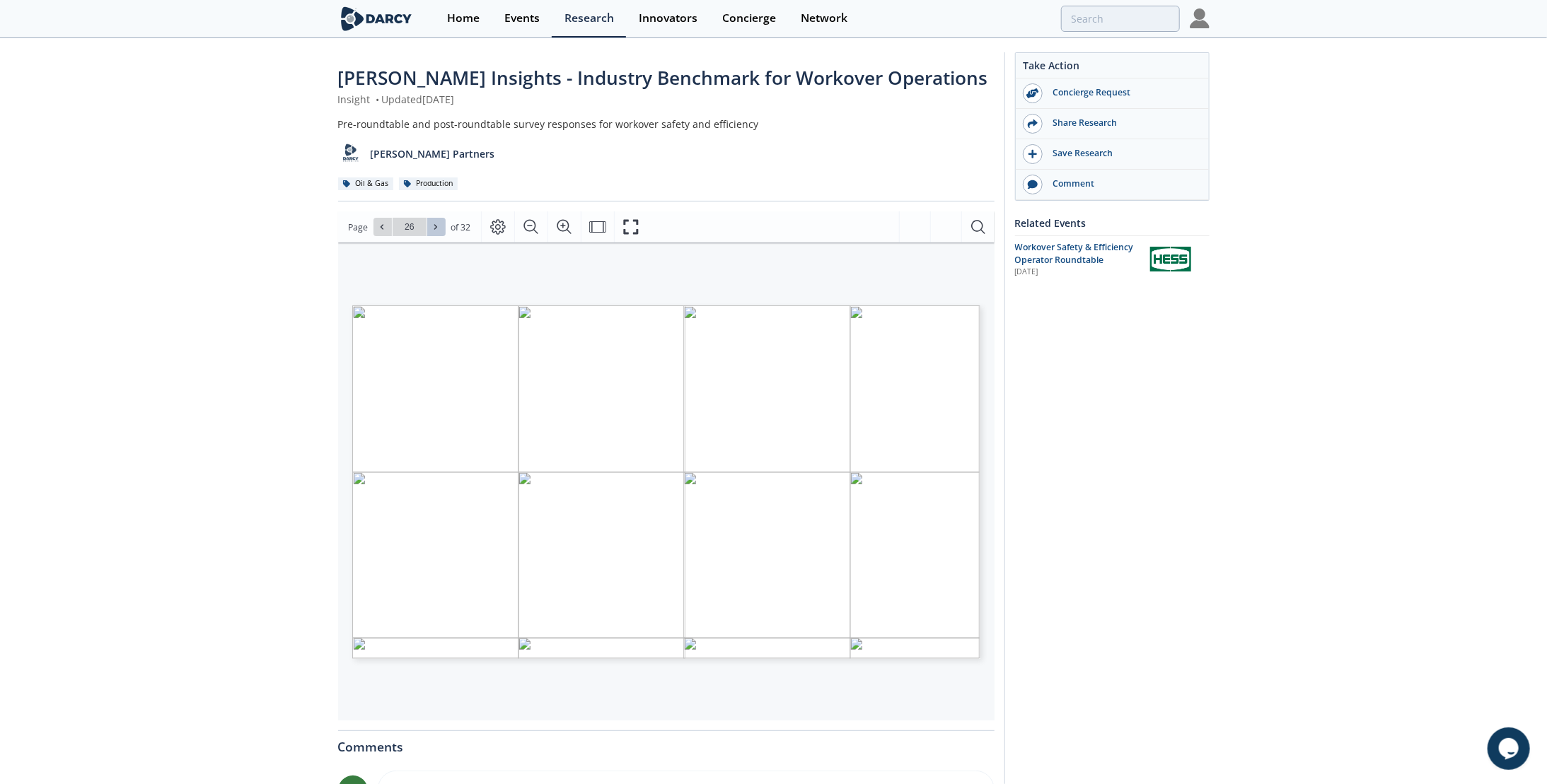
click at [438, 228] on icon at bounding box center [436, 227] width 9 height 9
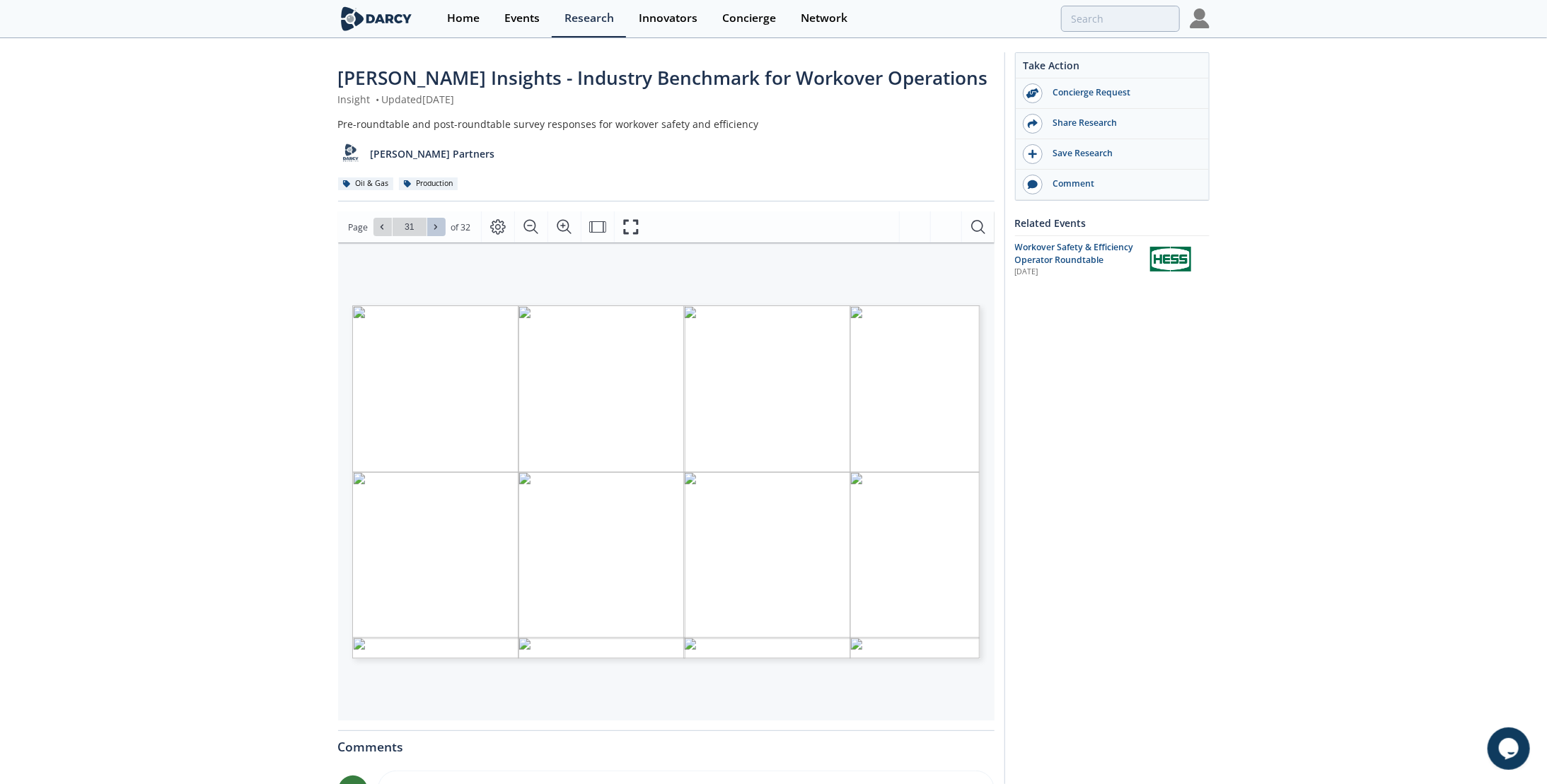
click at [438, 228] on icon at bounding box center [436, 227] width 9 height 9
type input "32"
click at [438, 228] on div "Go to Page 32" at bounding box center [409, 227] width 72 height 18
